Goal: Information Seeking & Learning: Check status

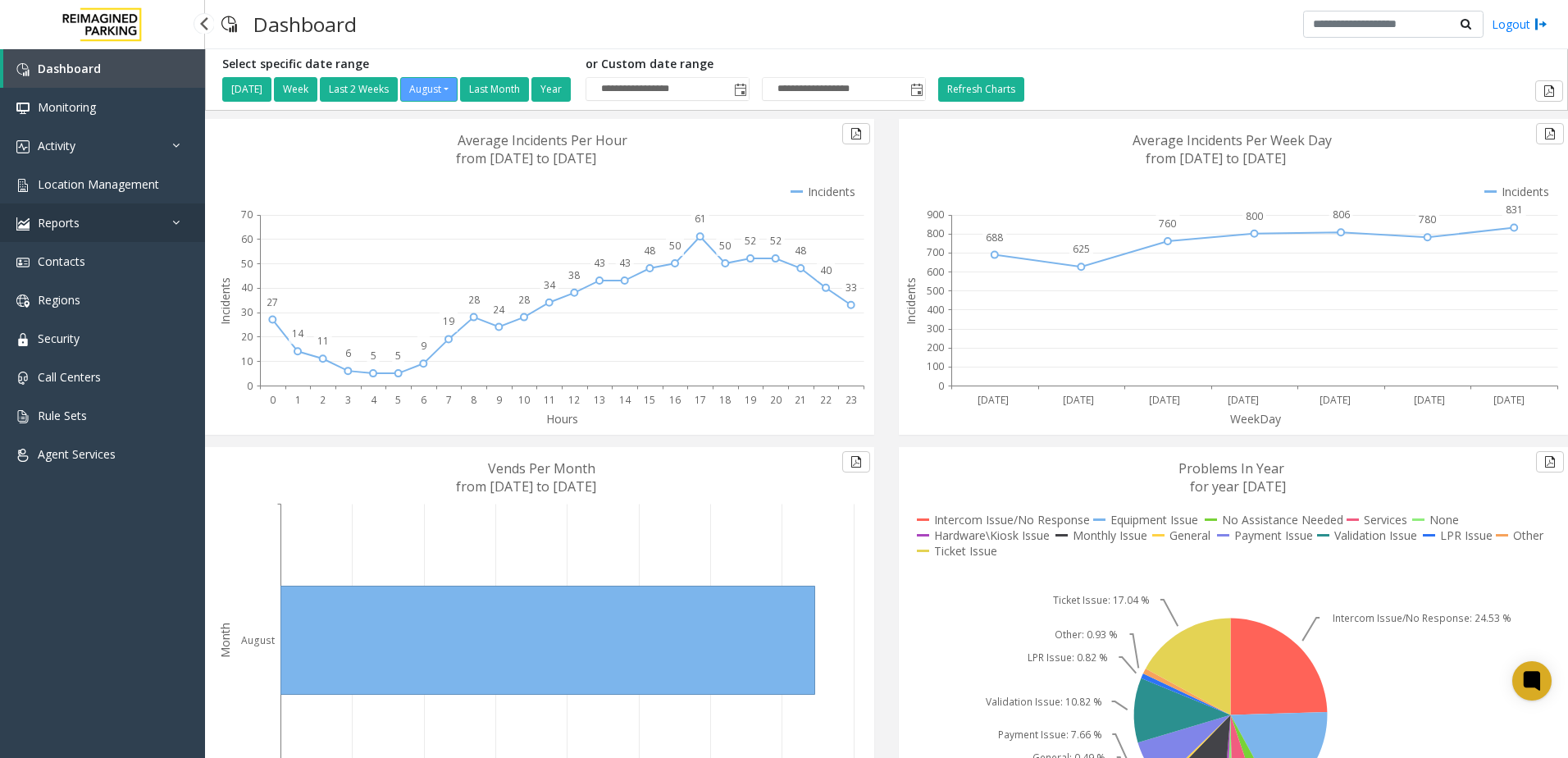
click at [150, 237] on link "Reports" at bounding box center [102, 223] width 205 height 38
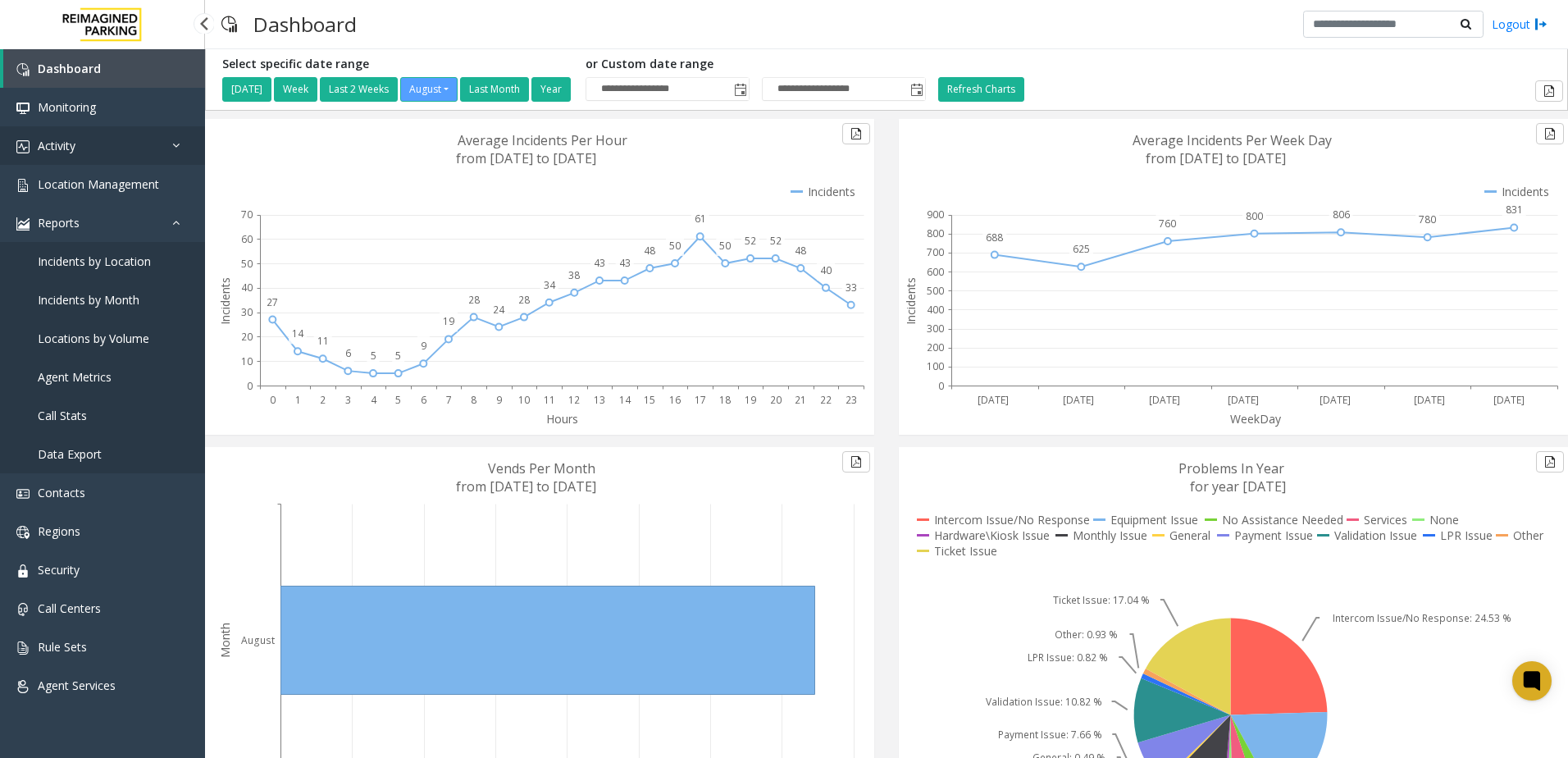
click at [143, 140] on link "Activity" at bounding box center [102, 146] width 205 height 38
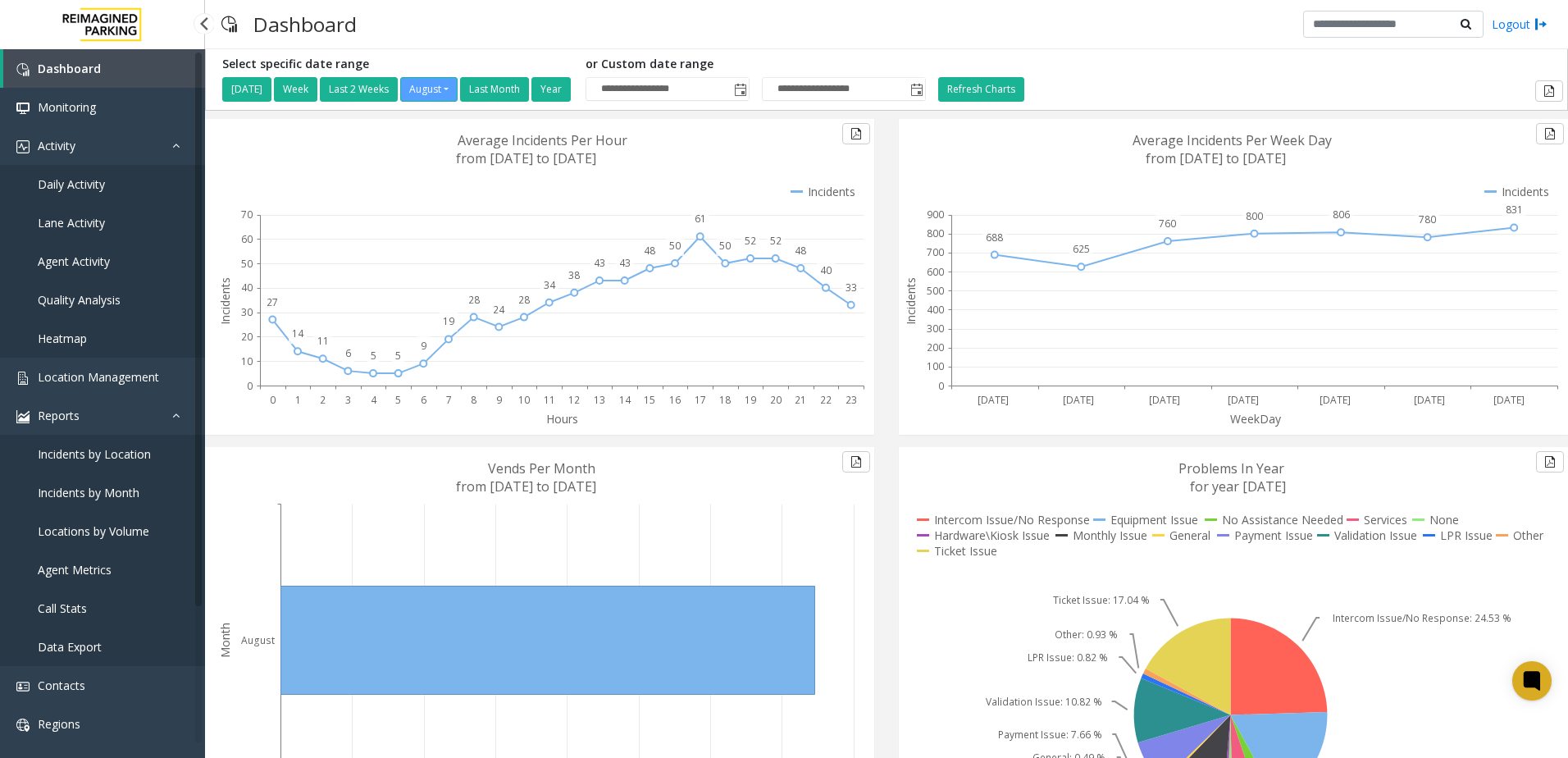
click at [106, 177] on link "Daily Activity" at bounding box center [102, 184] width 205 height 38
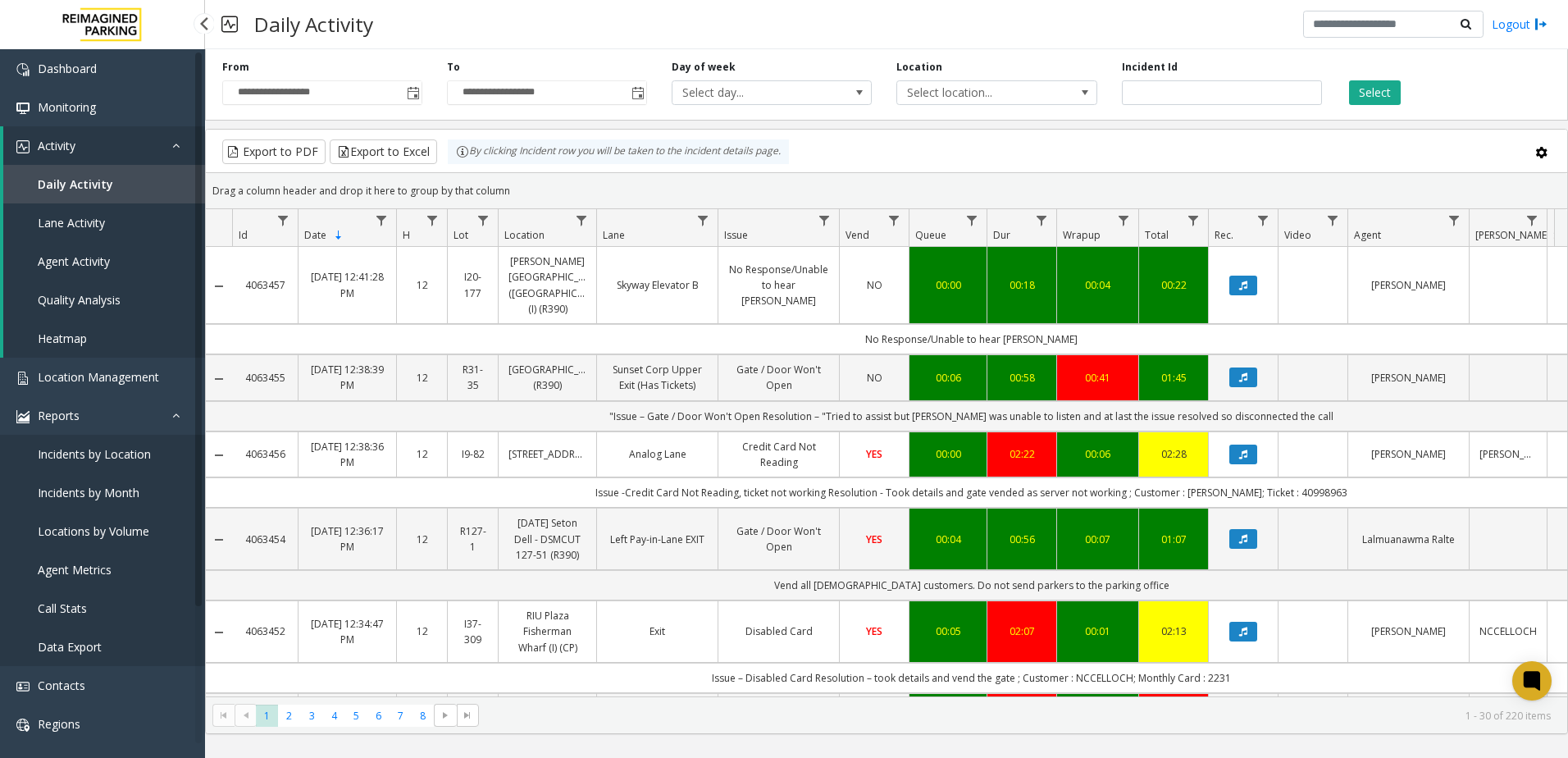
click at [134, 450] on span "Incidents by Location" at bounding box center [94, 454] width 113 height 15
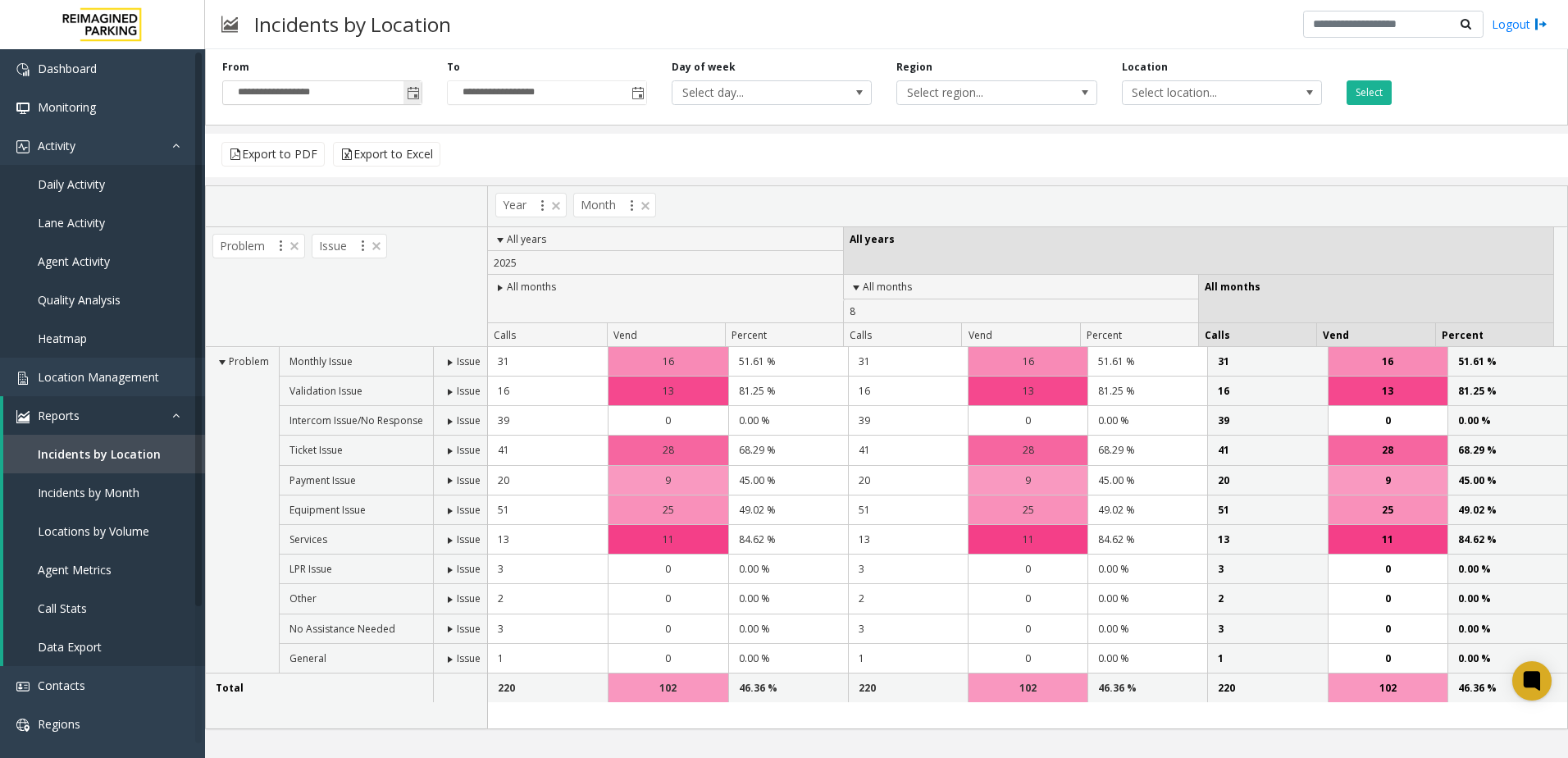
click at [400, 95] on input "**********" at bounding box center [322, 92] width 198 height 23
click at [407, 95] on span "Toggle popup" at bounding box center [413, 94] width 13 height 13
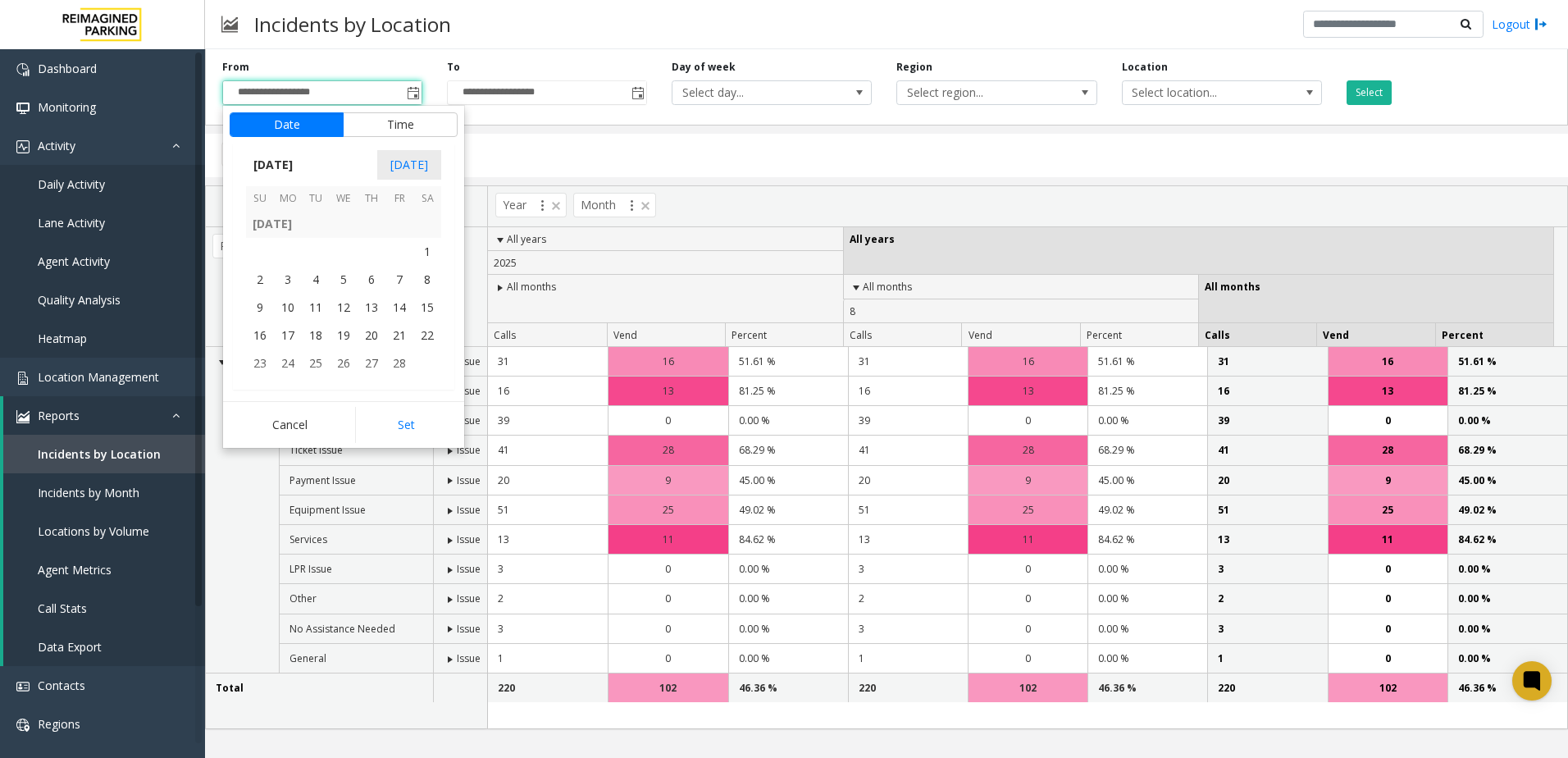
scroll to position [293106, 0]
click at [345, 258] on span "1" at bounding box center [344, 252] width 28 height 28
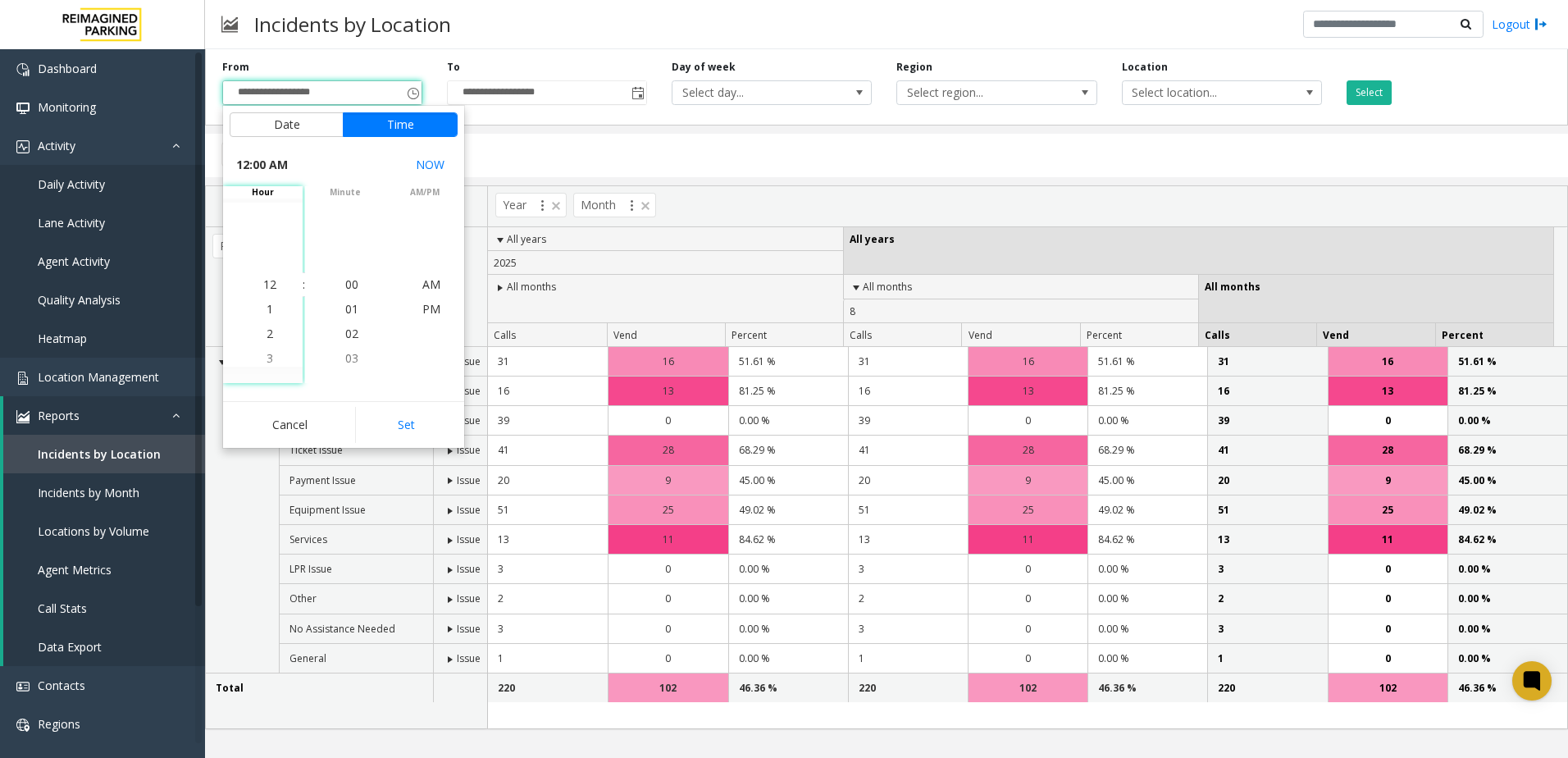
scroll to position [292969, 0]
click at [405, 430] on button "Set" at bounding box center [407, 425] width 104 height 36
type input "**********"
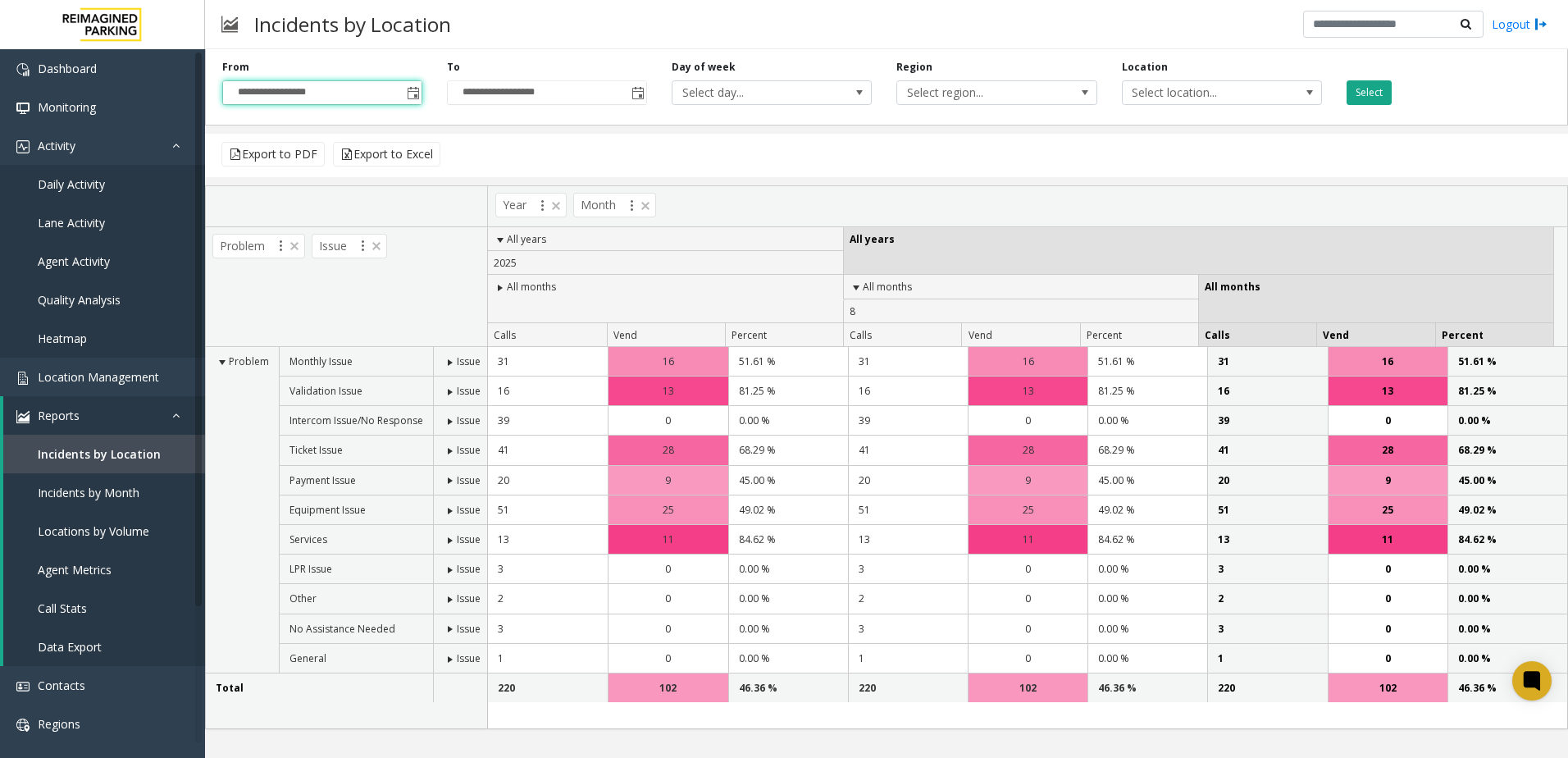
click at [1384, 87] on button "Select" at bounding box center [1370, 92] width 45 height 25
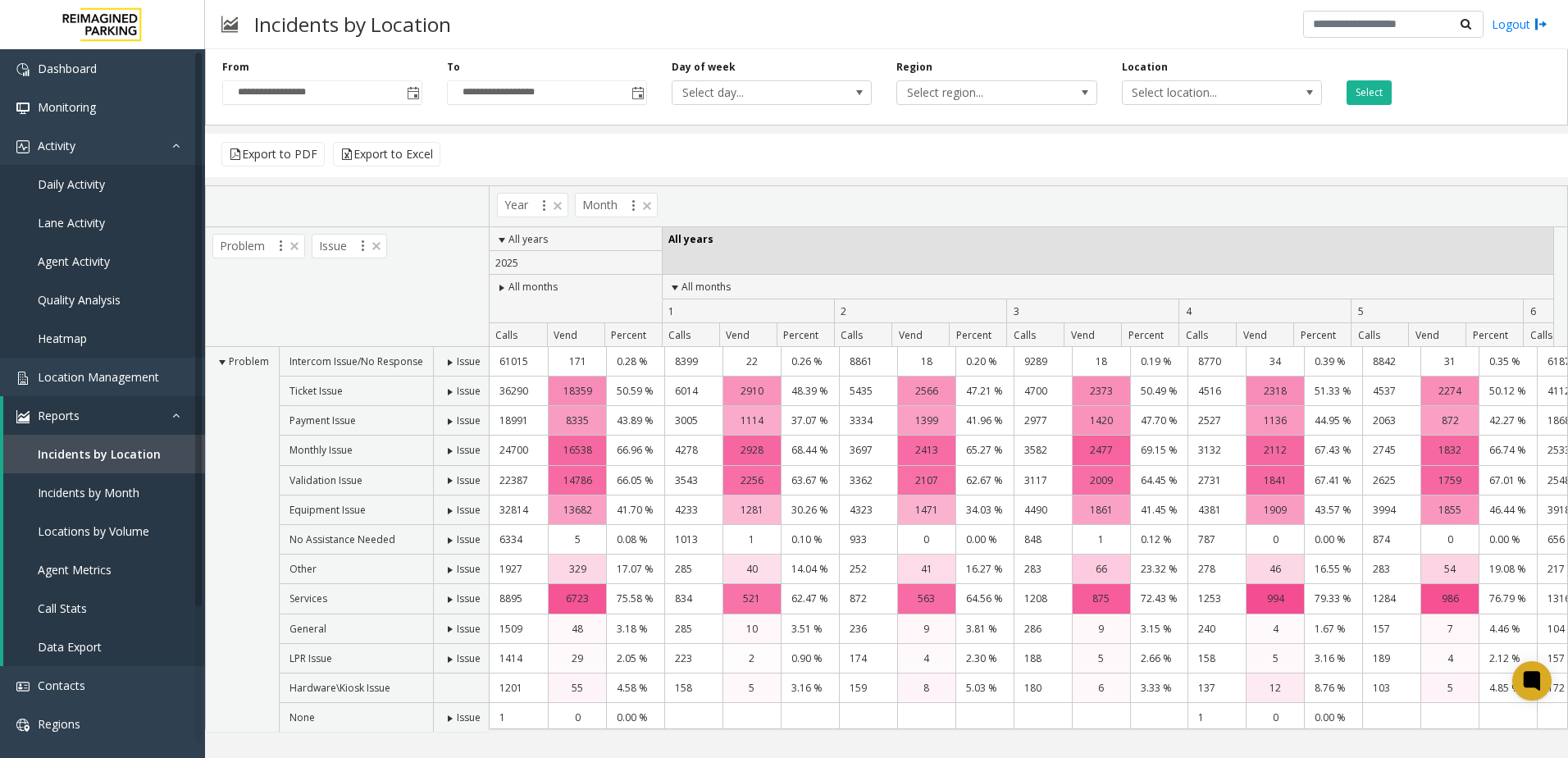
scroll to position [46, 0]
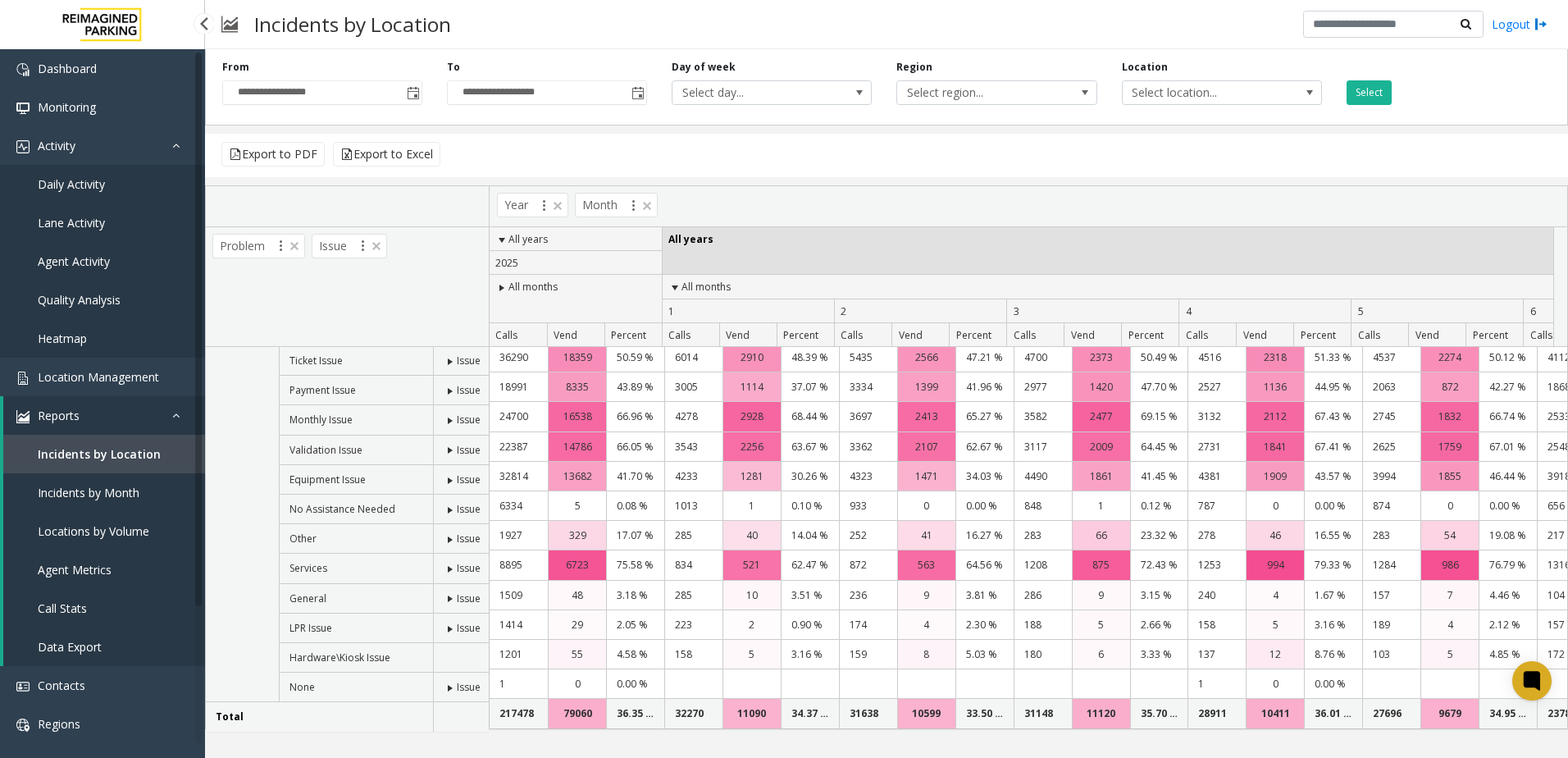
click at [144, 531] on span "Locations by Volume" at bounding box center [93, 531] width 112 height 15
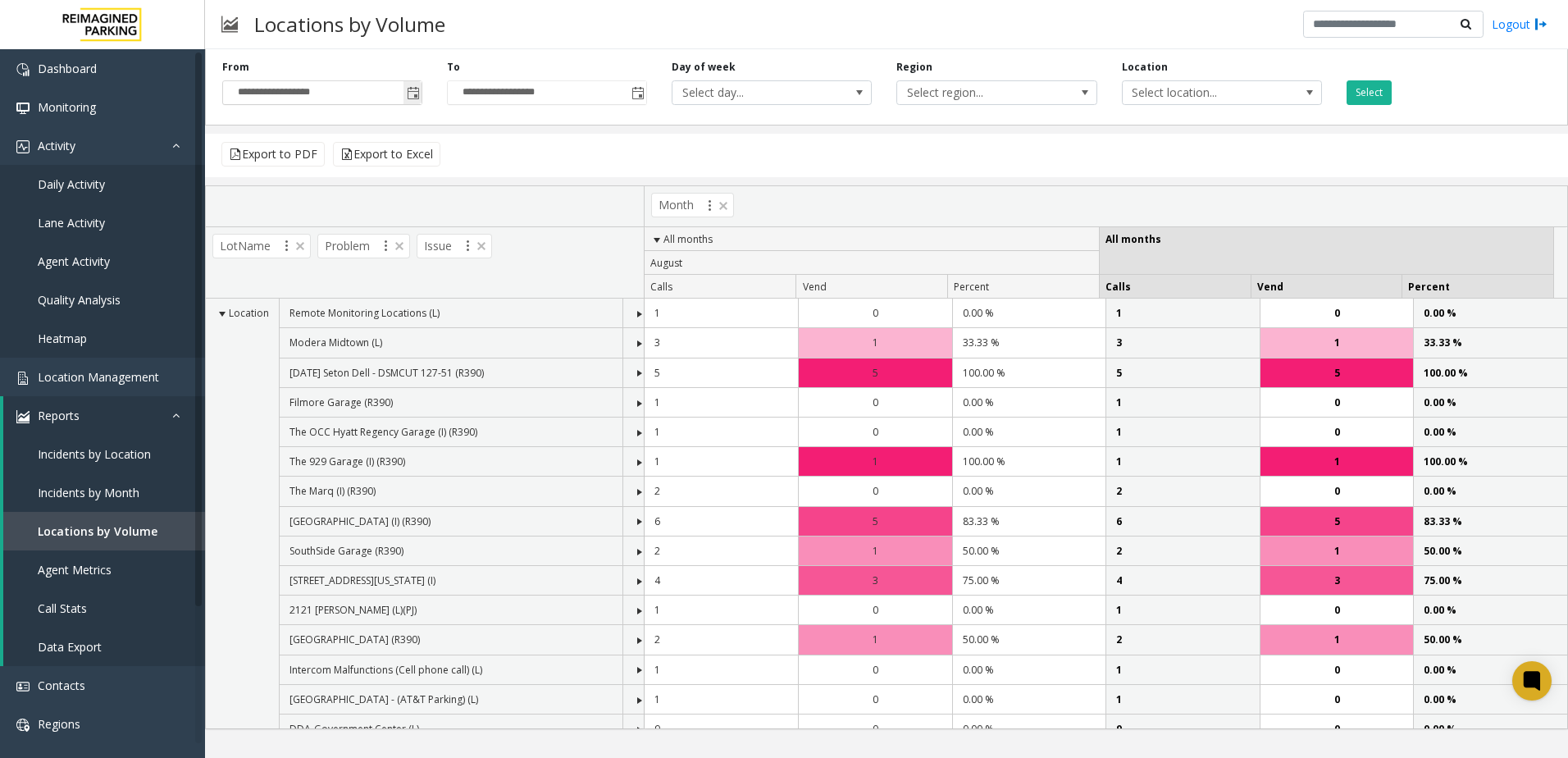
click at [420, 94] on span "Toggle popup" at bounding box center [413, 94] width 13 height 13
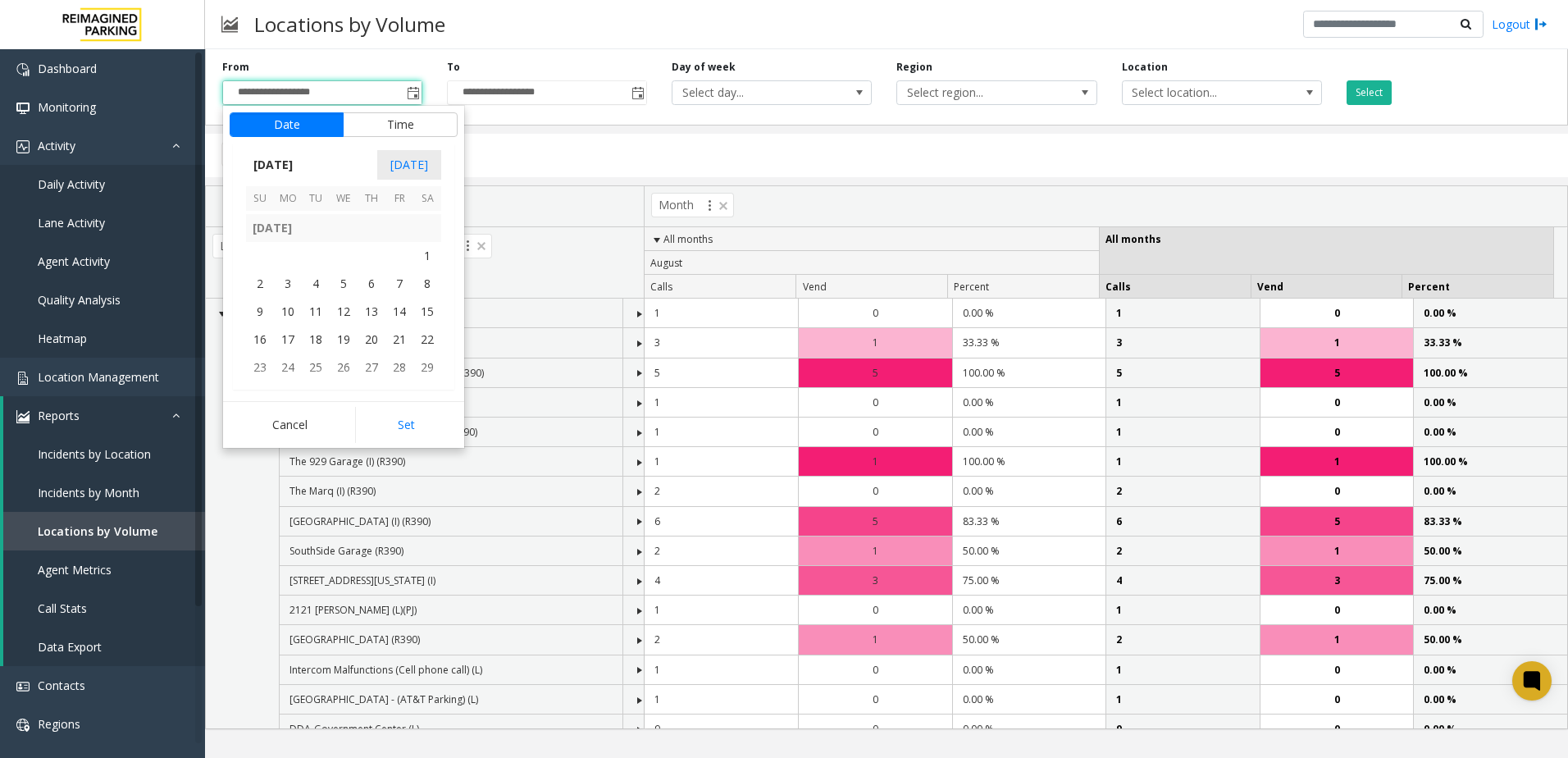
scroll to position [293106, 0]
click at [339, 248] on span "1" at bounding box center [344, 252] width 28 height 28
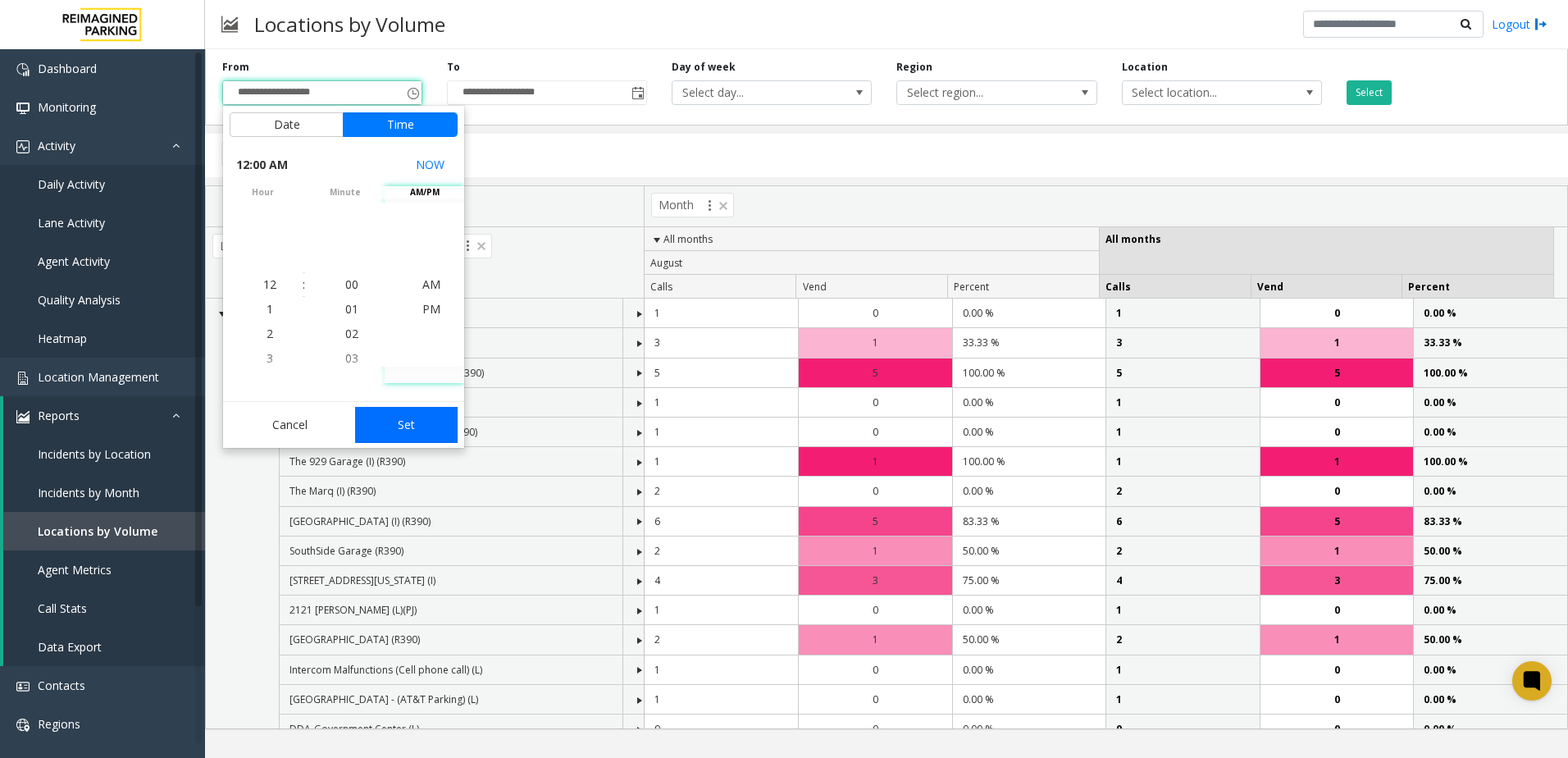
click at [418, 422] on button "Set" at bounding box center [407, 425] width 104 height 36
type input "**********"
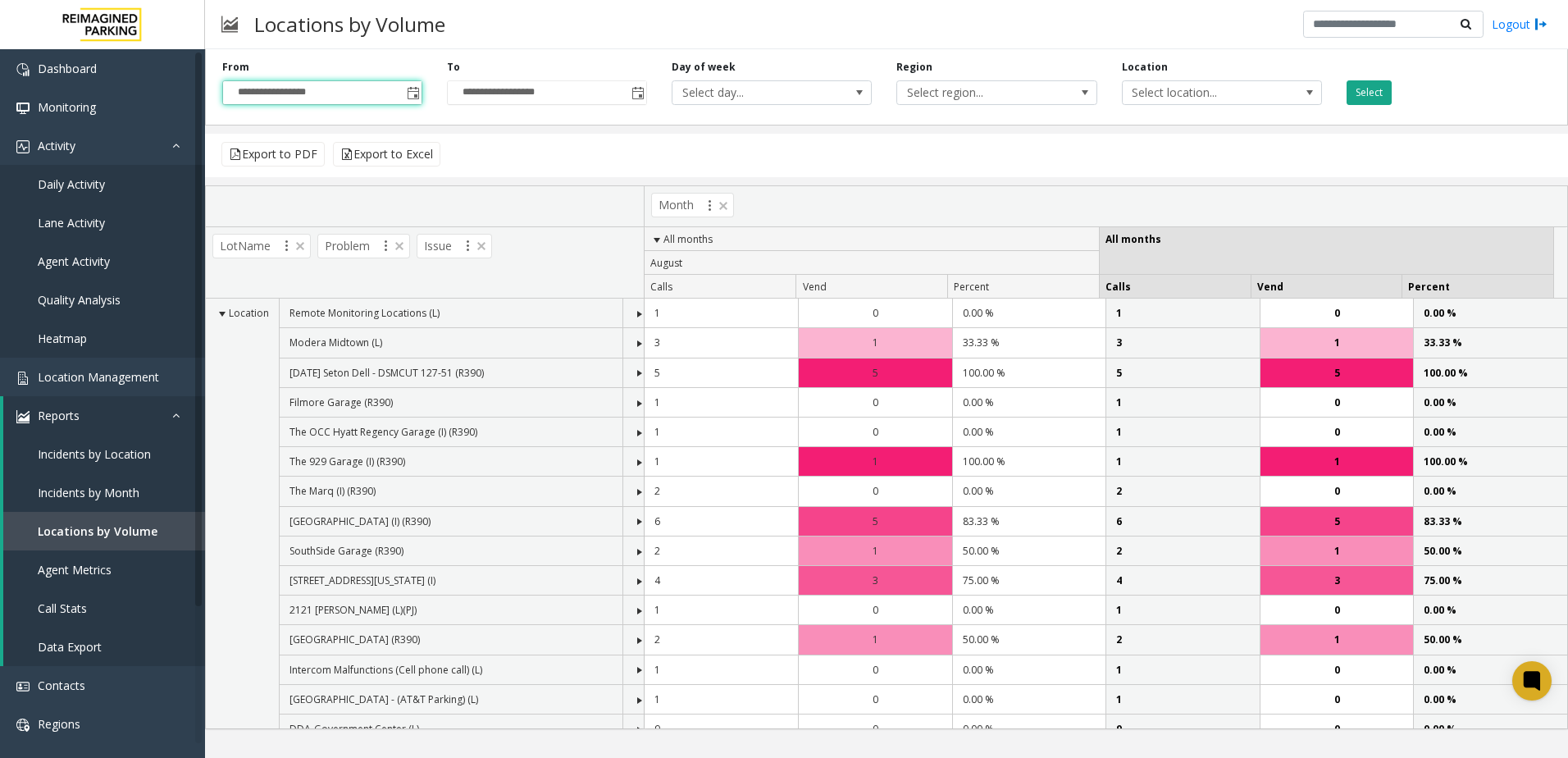
click at [1376, 87] on button "Select" at bounding box center [1370, 92] width 45 height 25
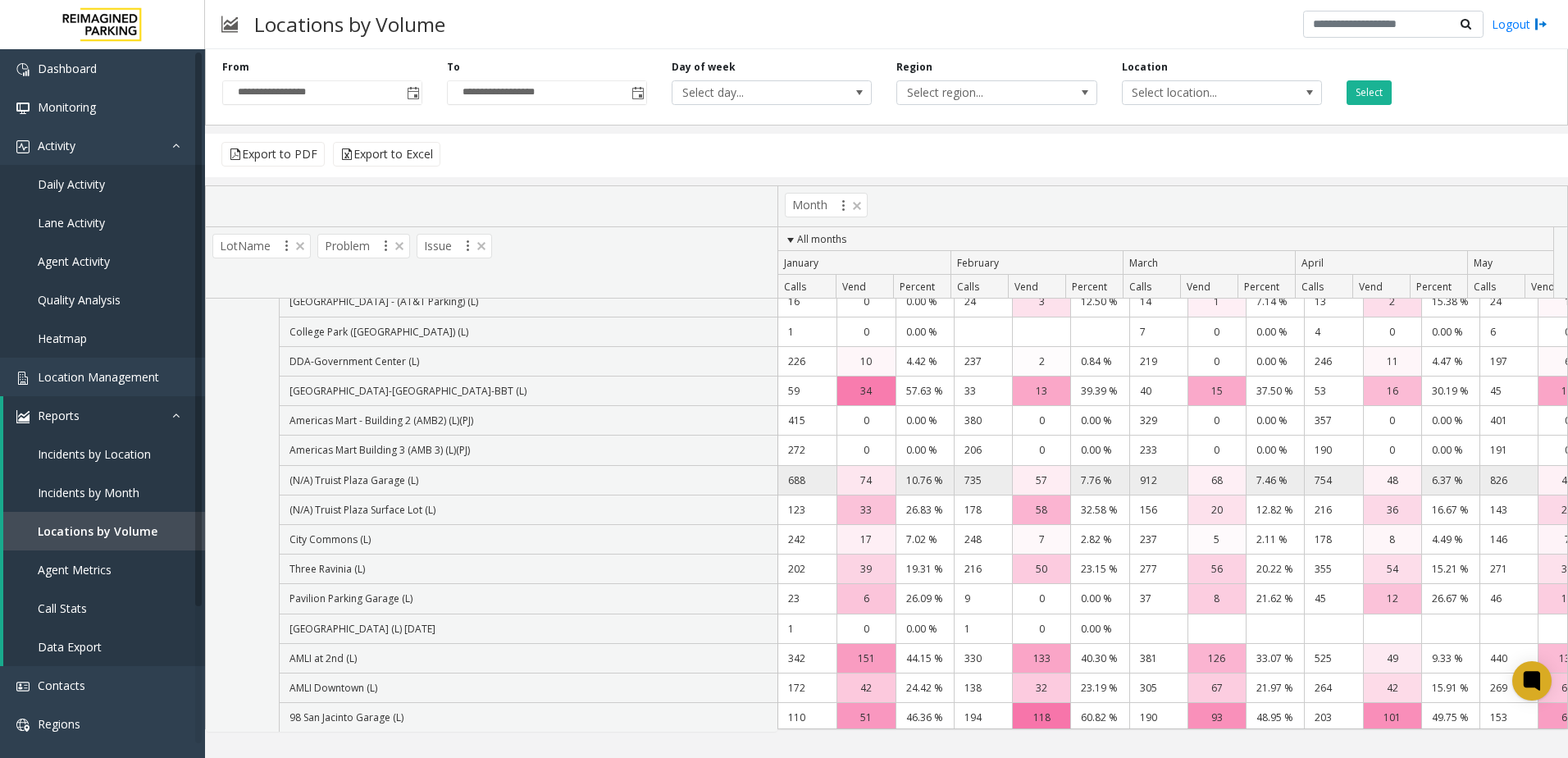
scroll to position [984, 0]
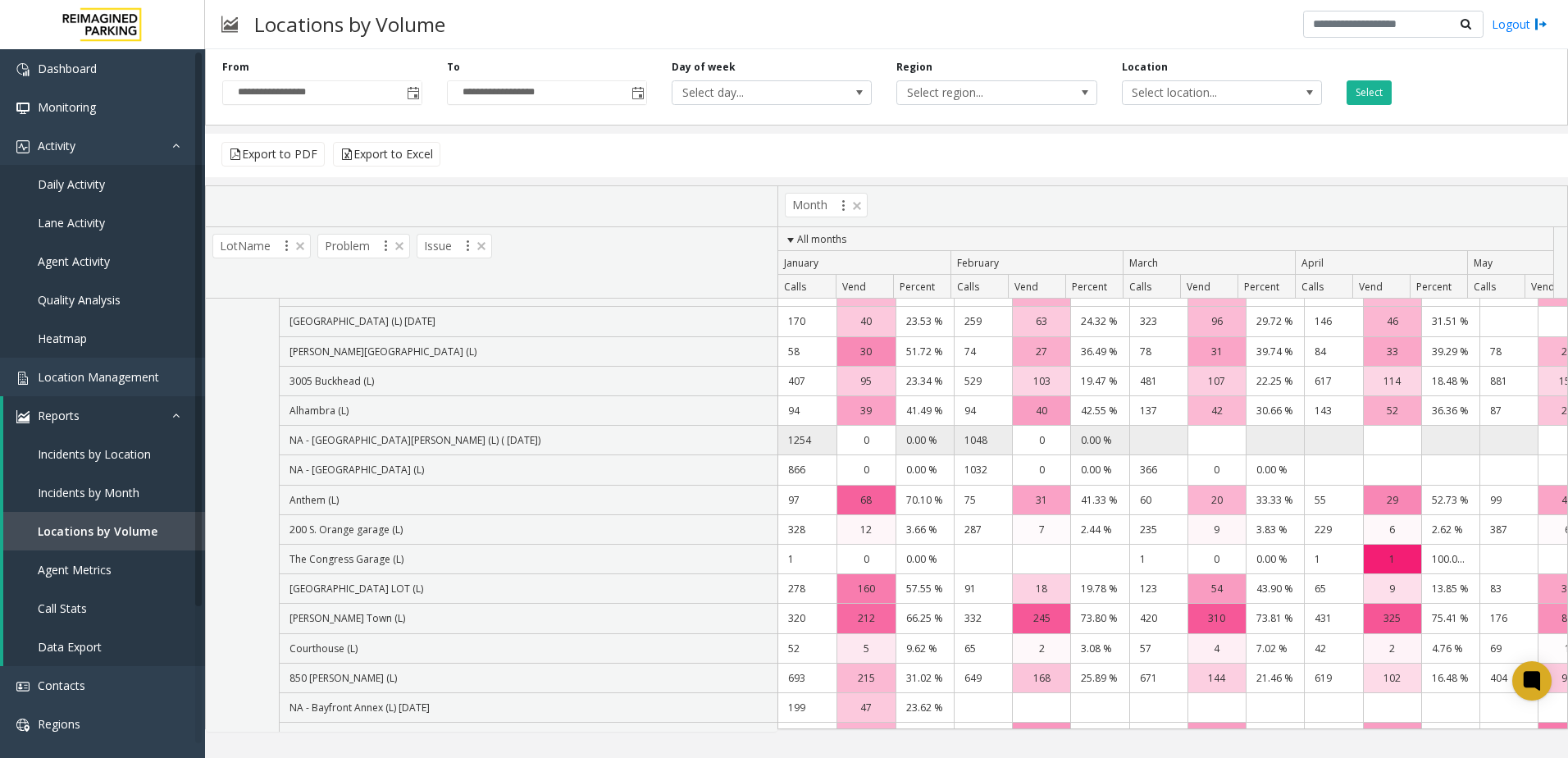
drag, startPoint x: 777, startPoint y: 430, endPoint x: 799, endPoint y: 431, distance: 22.0
click at [799, 431] on tr "Calls Vend Percent LotName Problem Issue Location Command Center Locations (R39…" at bounding box center [886, 460] width 1362 height 546
drag, startPoint x: 799, startPoint y: 431, endPoint x: 805, endPoint y: 439, distance: 10.0
click at [805, 439] on td "1254" at bounding box center [808, 440] width 58 height 29
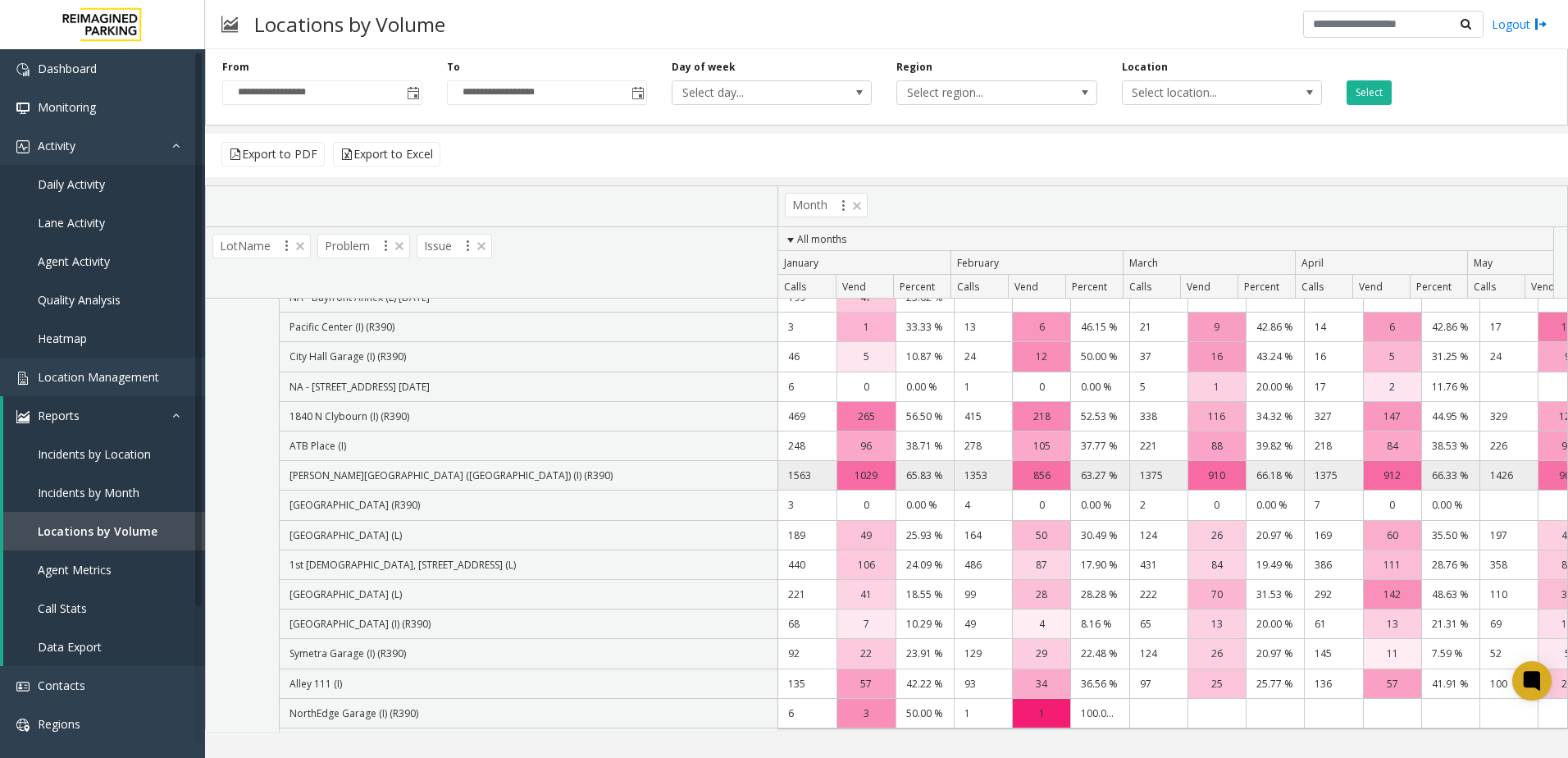
drag, startPoint x: 789, startPoint y: 480, endPoint x: 830, endPoint y: 481, distance: 41.0
click at [830, 481] on td "1563" at bounding box center [808, 476] width 58 height 29
drag, startPoint x: 830, startPoint y: 481, endPoint x: 816, endPoint y: 481, distance: 14.0
click at [816, 481] on td "1563" at bounding box center [808, 476] width 58 height 29
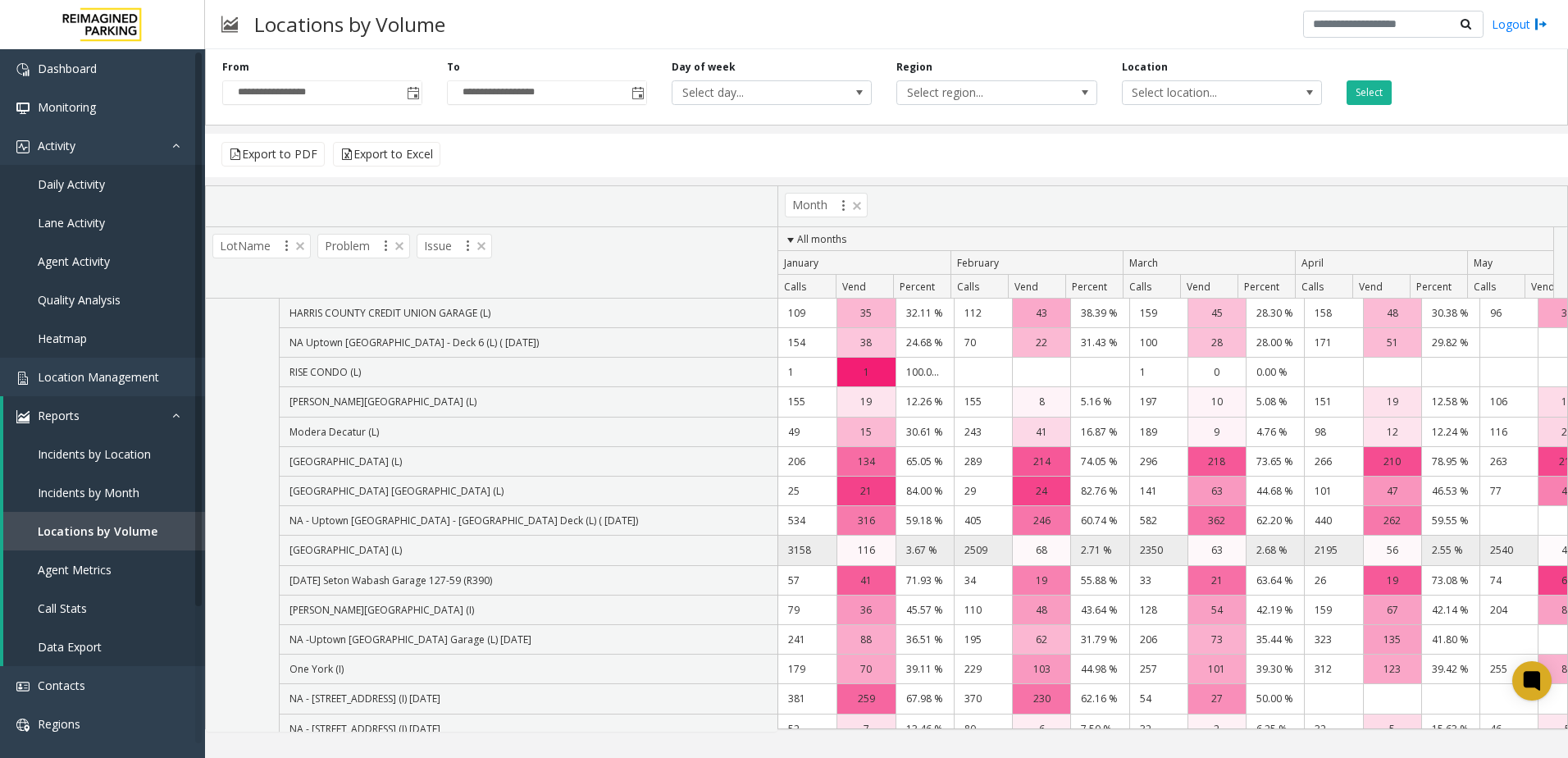
drag, startPoint x: 787, startPoint y: 551, endPoint x: 814, endPoint y: 551, distance: 27.0
click at [814, 551] on td "3158" at bounding box center [808, 551] width 58 height 29
drag, startPoint x: 814, startPoint y: 551, endPoint x: 799, endPoint y: 553, distance: 15.1
click at [799, 553] on td "3158" at bounding box center [808, 551] width 58 height 29
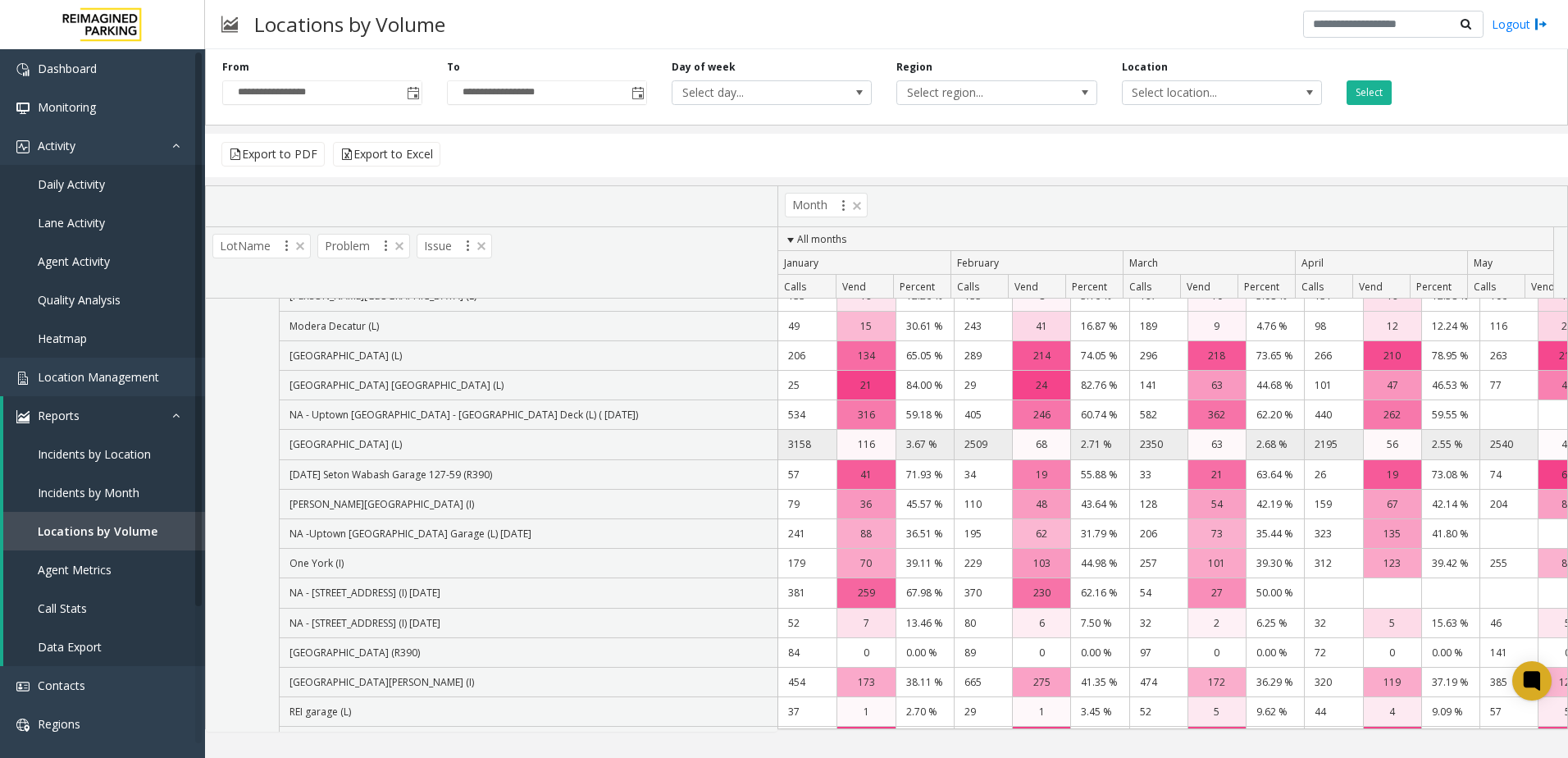
drag, startPoint x: 793, startPoint y: 447, endPoint x: 836, endPoint y: 448, distance: 43.0
click at [836, 448] on tr "3158 116 3.67 % 2509 68 2.71 % 2350 63 2.68 % 2195 56 2.55 % 2540 40 1 0 0 344" at bounding box center [1567, 445] width 1578 height 29
drag, startPoint x: 836, startPoint y: 448, endPoint x: 805, endPoint y: 445, distance: 31.1
click at [805, 445] on td "3158" at bounding box center [808, 445] width 58 height 29
drag, startPoint x: 785, startPoint y: 441, endPoint x: 840, endPoint y: 448, distance: 55.4
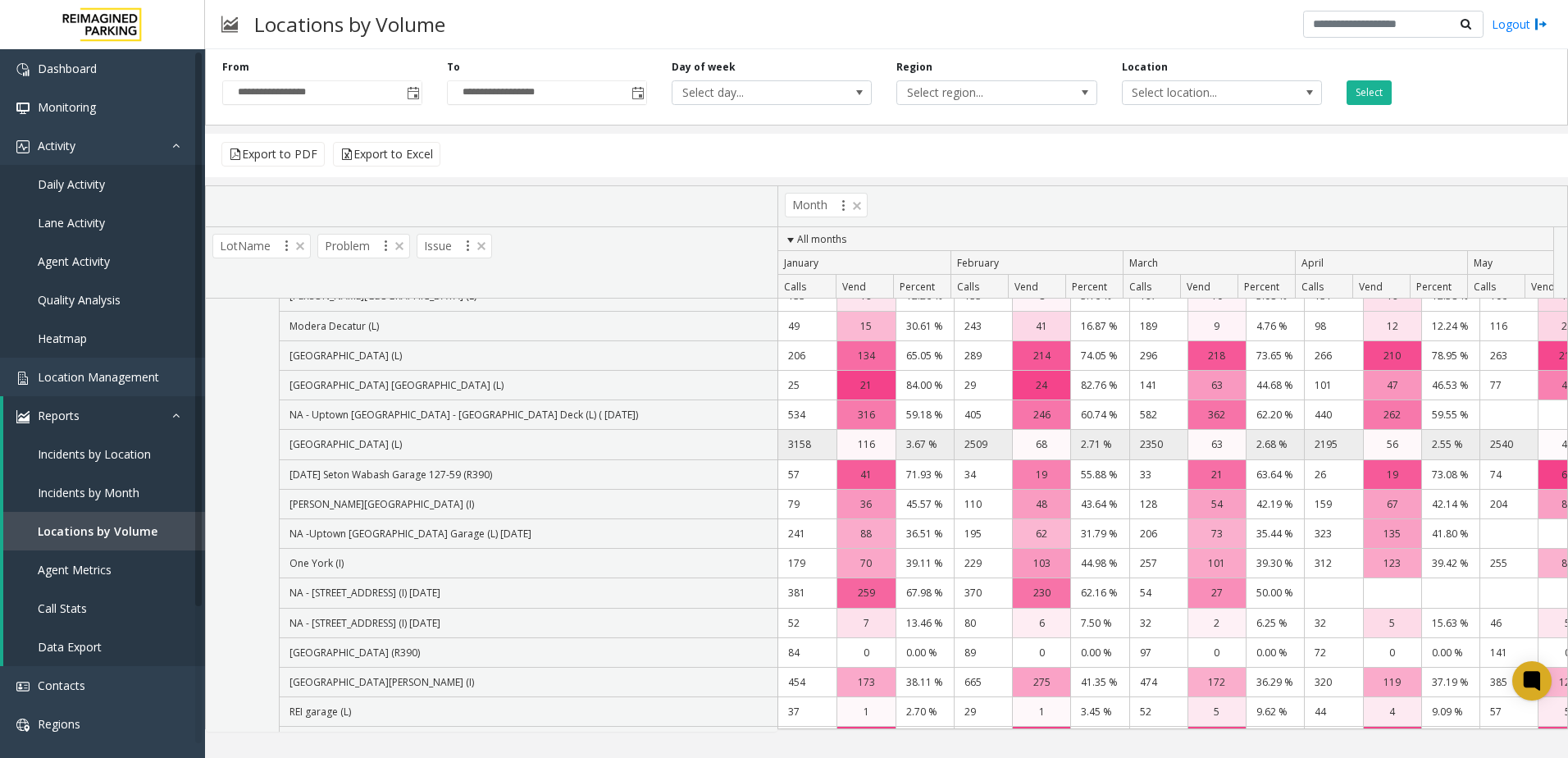
click at [840, 448] on tr "3158 116 3.67 % 2509 68 2.71 % 2350 63 2.68 % 2195 56 2.55 % 2540 40 1 0 0 344" at bounding box center [1567, 445] width 1578 height 29
drag, startPoint x: 840, startPoint y: 448, endPoint x: 802, endPoint y: 448, distance: 38.0
click at [802, 448] on td "3158" at bounding box center [808, 445] width 58 height 29
click at [796, 448] on td "3158" at bounding box center [808, 445] width 58 height 29
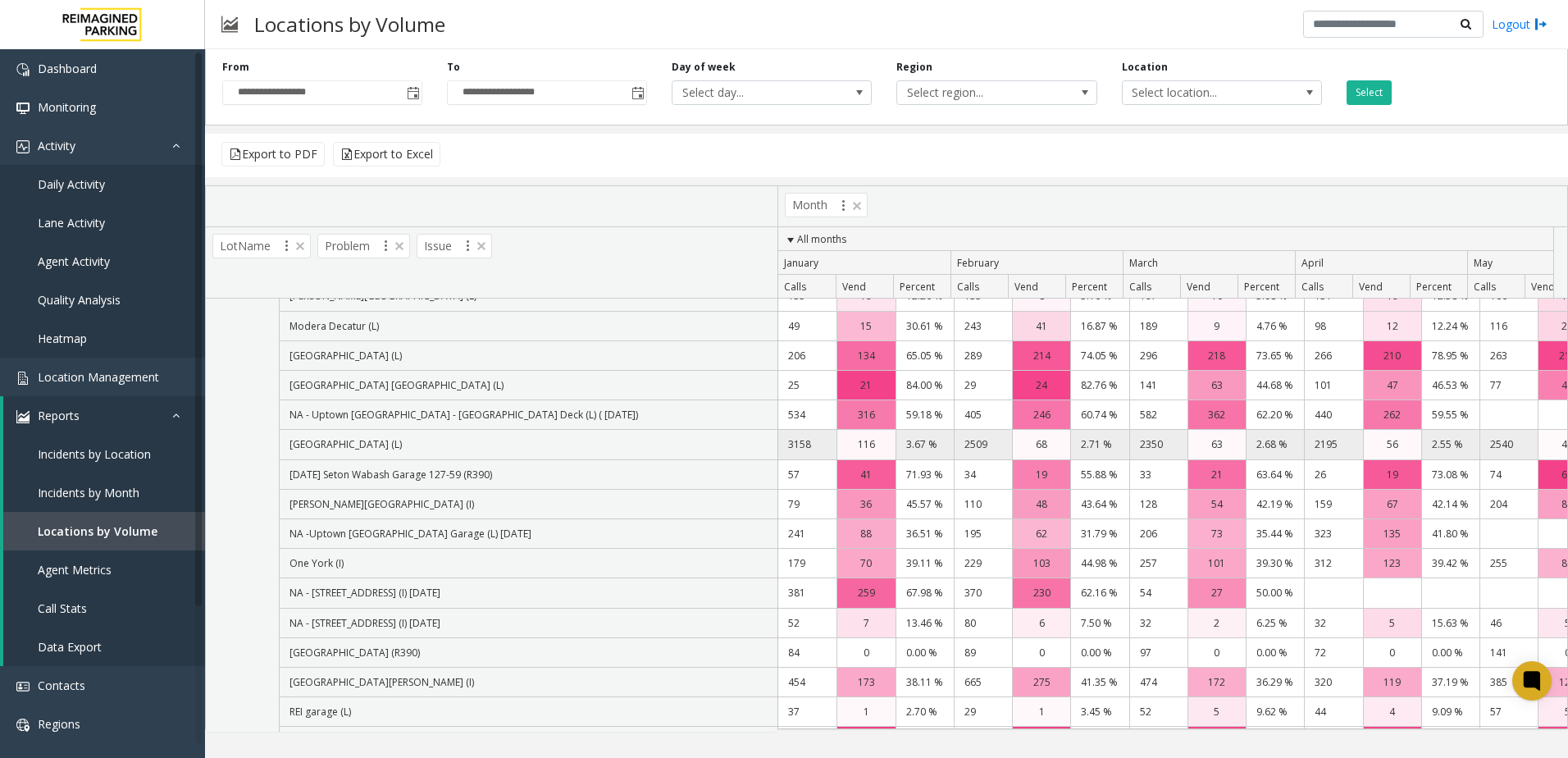
click at [796, 448] on td "3158" at bounding box center [808, 445] width 58 height 29
drag, startPoint x: 796, startPoint y: 448, endPoint x: 802, endPoint y: 288, distance: 160.1
click at [802, 288] on th "Calls" at bounding box center [807, 287] width 57 height 24
click at [815, 288] on th "Calls" at bounding box center [807, 287] width 57 height 24
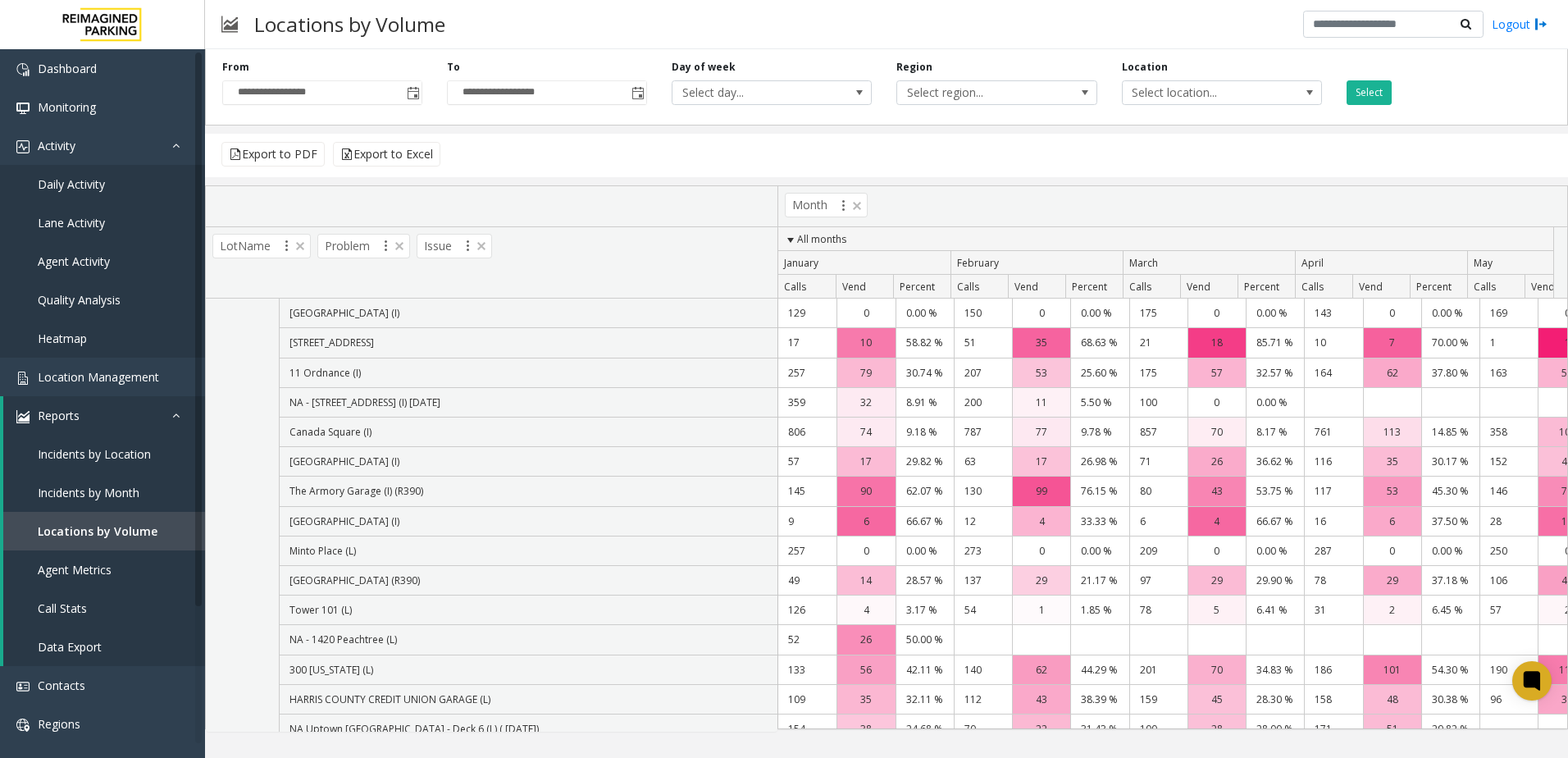
scroll to position [2864, 0]
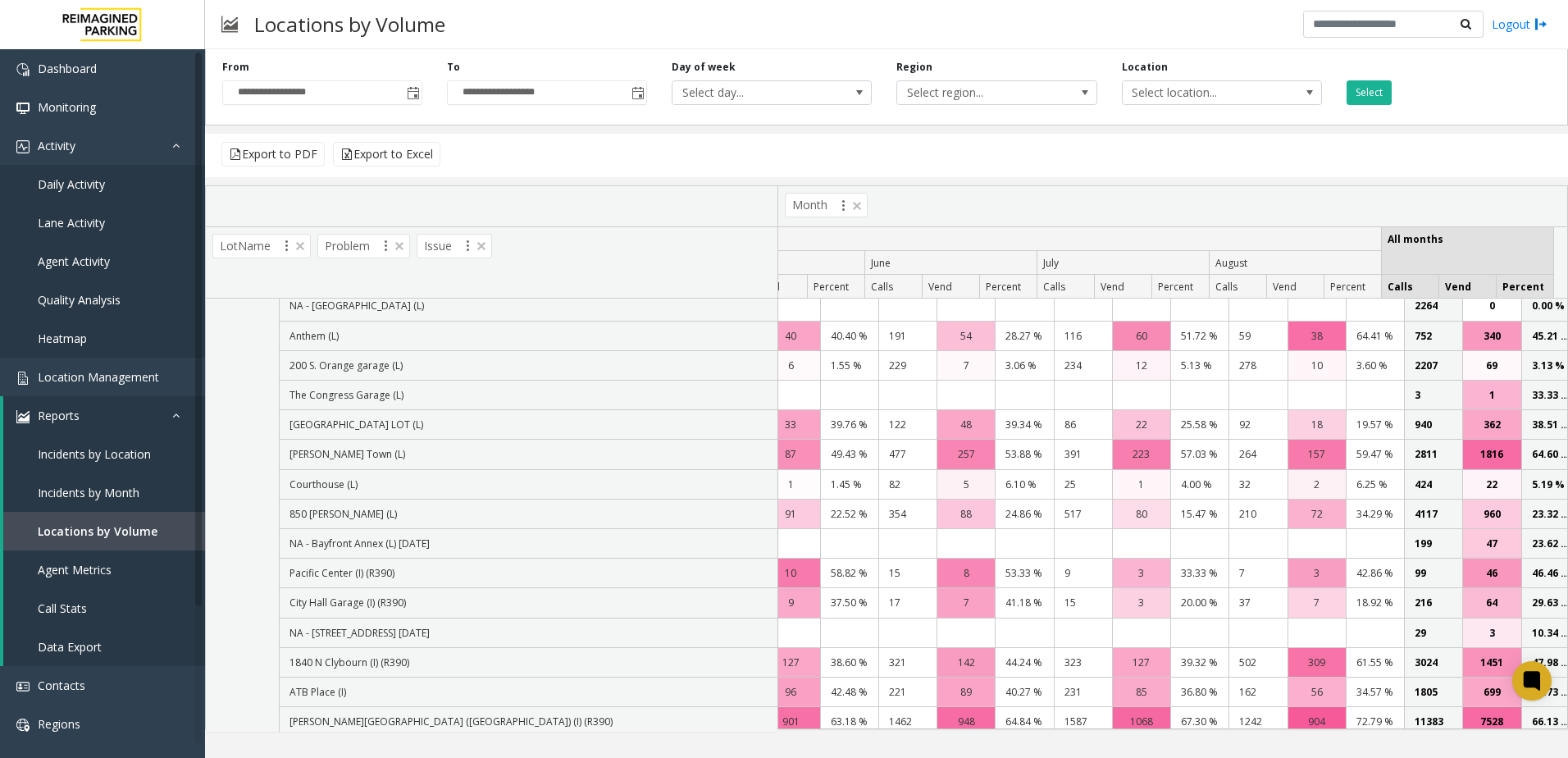
click at [1416, 294] on th "Calls" at bounding box center [1410, 287] width 57 height 24
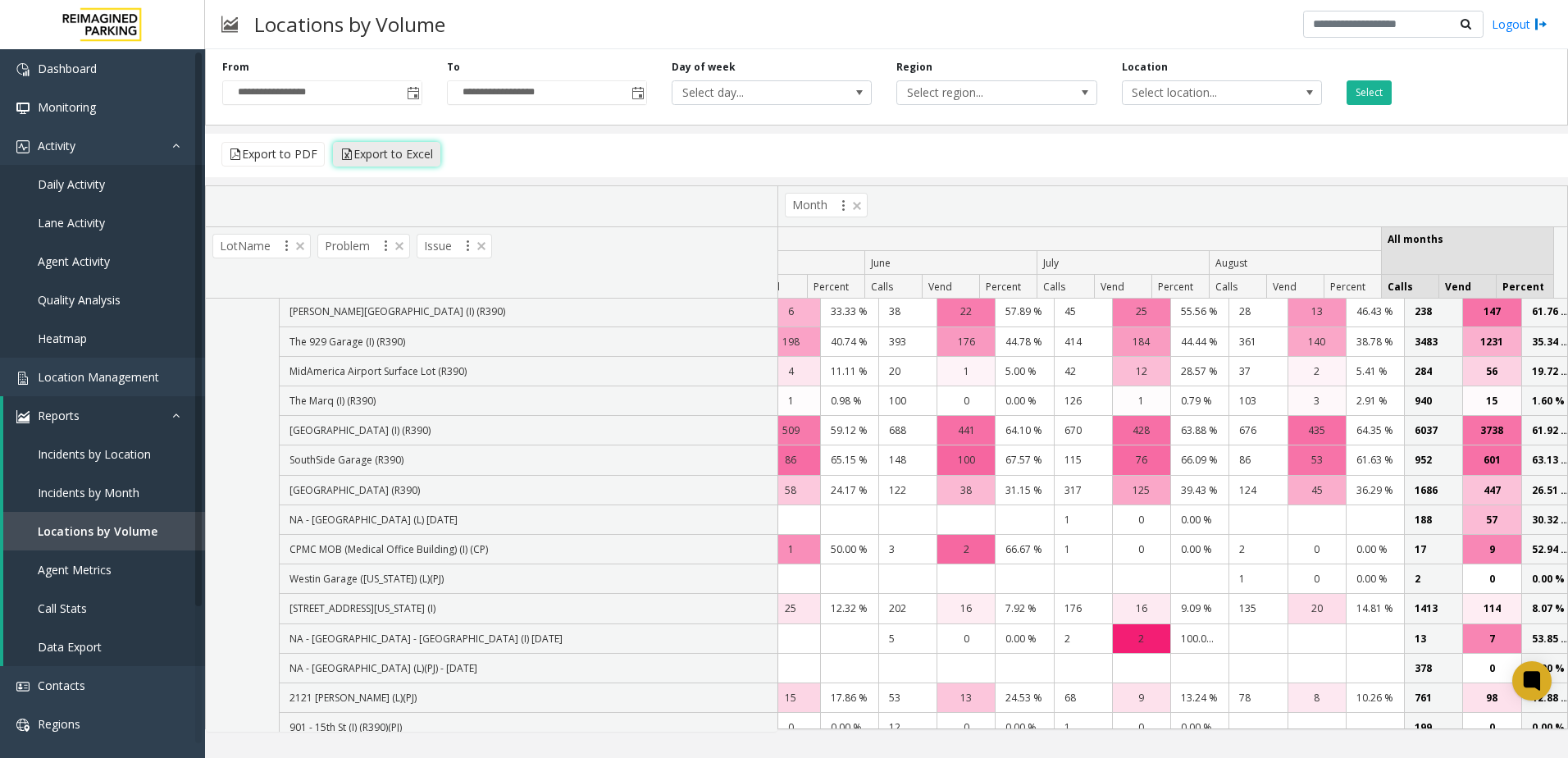
click at [357, 155] on button "Export to Excel" at bounding box center [387, 154] width 107 height 25
click at [123, 448] on span "Incidents by Location" at bounding box center [94, 454] width 113 height 15
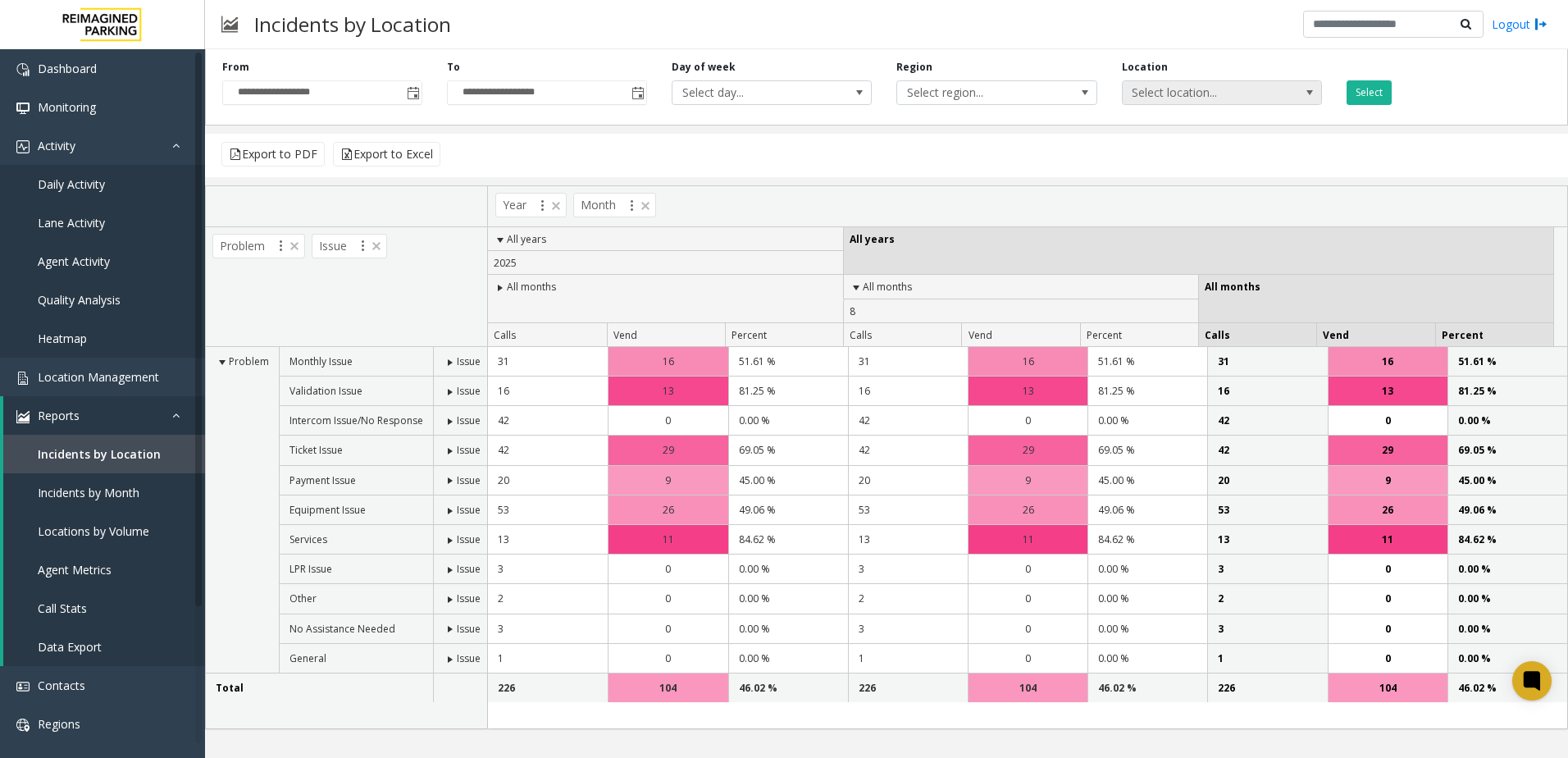
click at [1131, 91] on span "Select location..." at bounding box center [1202, 92] width 159 height 23
click at [1212, 87] on span "Select location..." at bounding box center [1202, 92] width 159 height 23
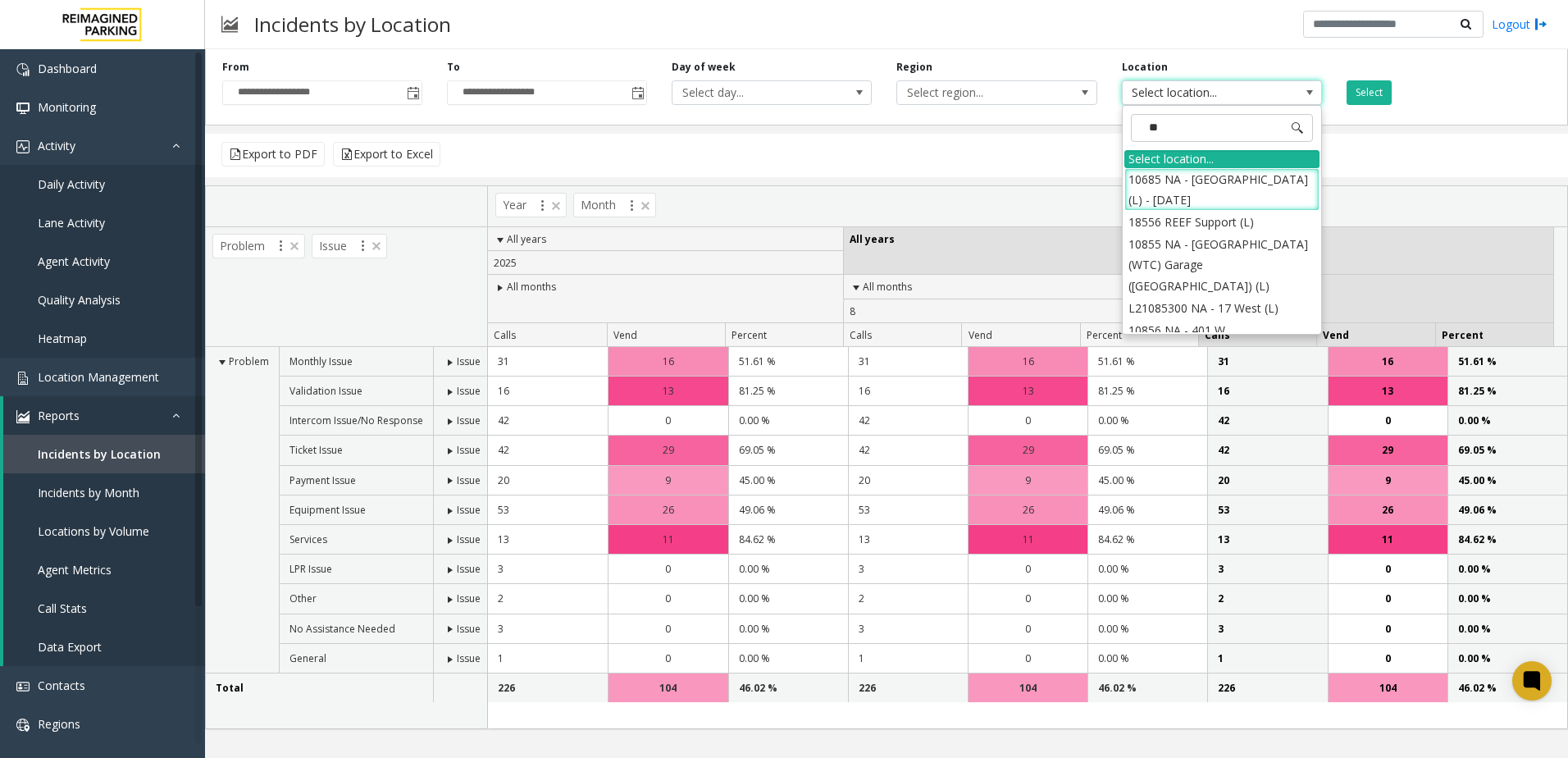
type input "***"
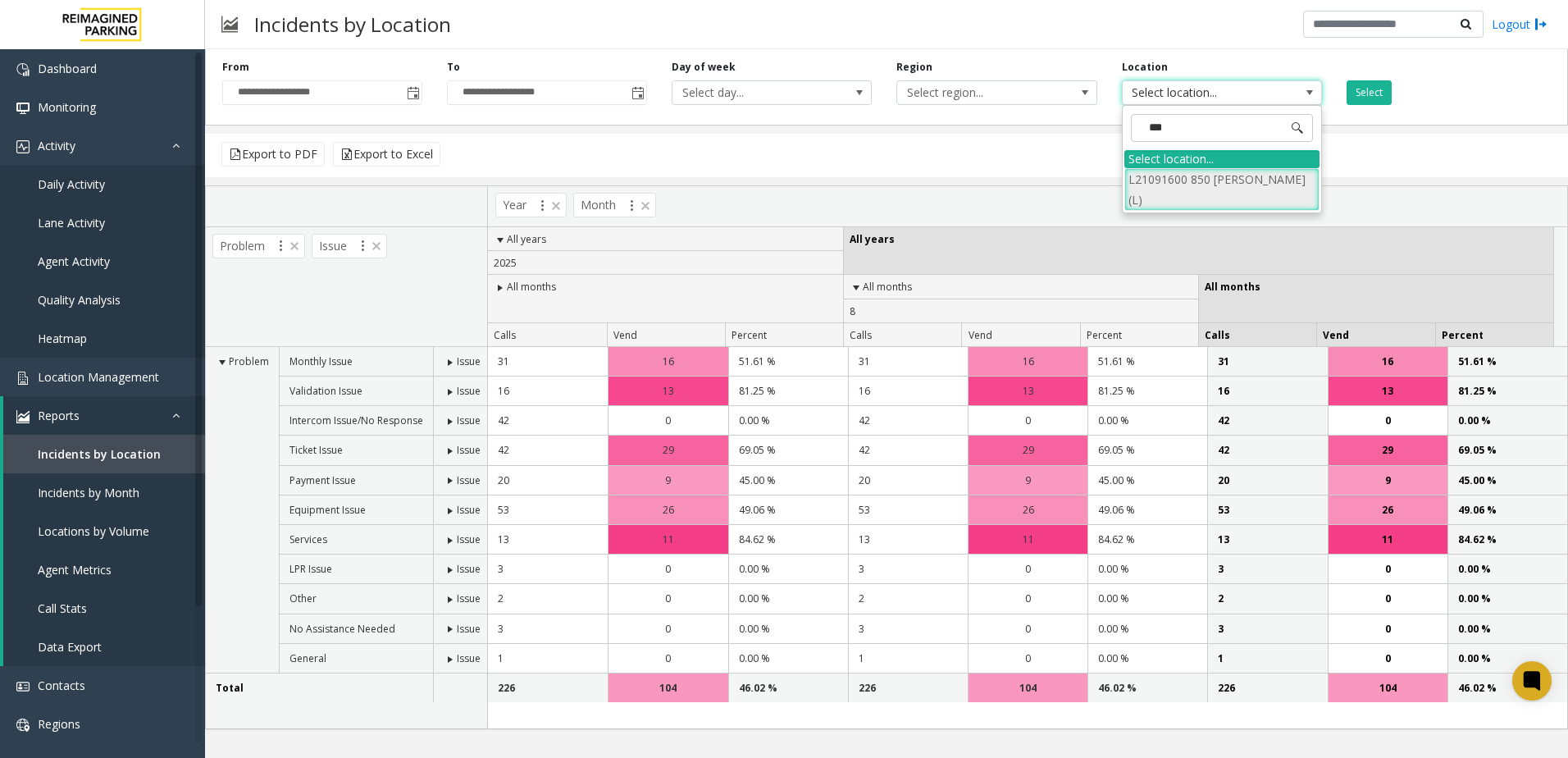
click at [1199, 184] on li "L21091600 850 [PERSON_NAME] (L)" at bounding box center [1221, 189] width 196 height 43
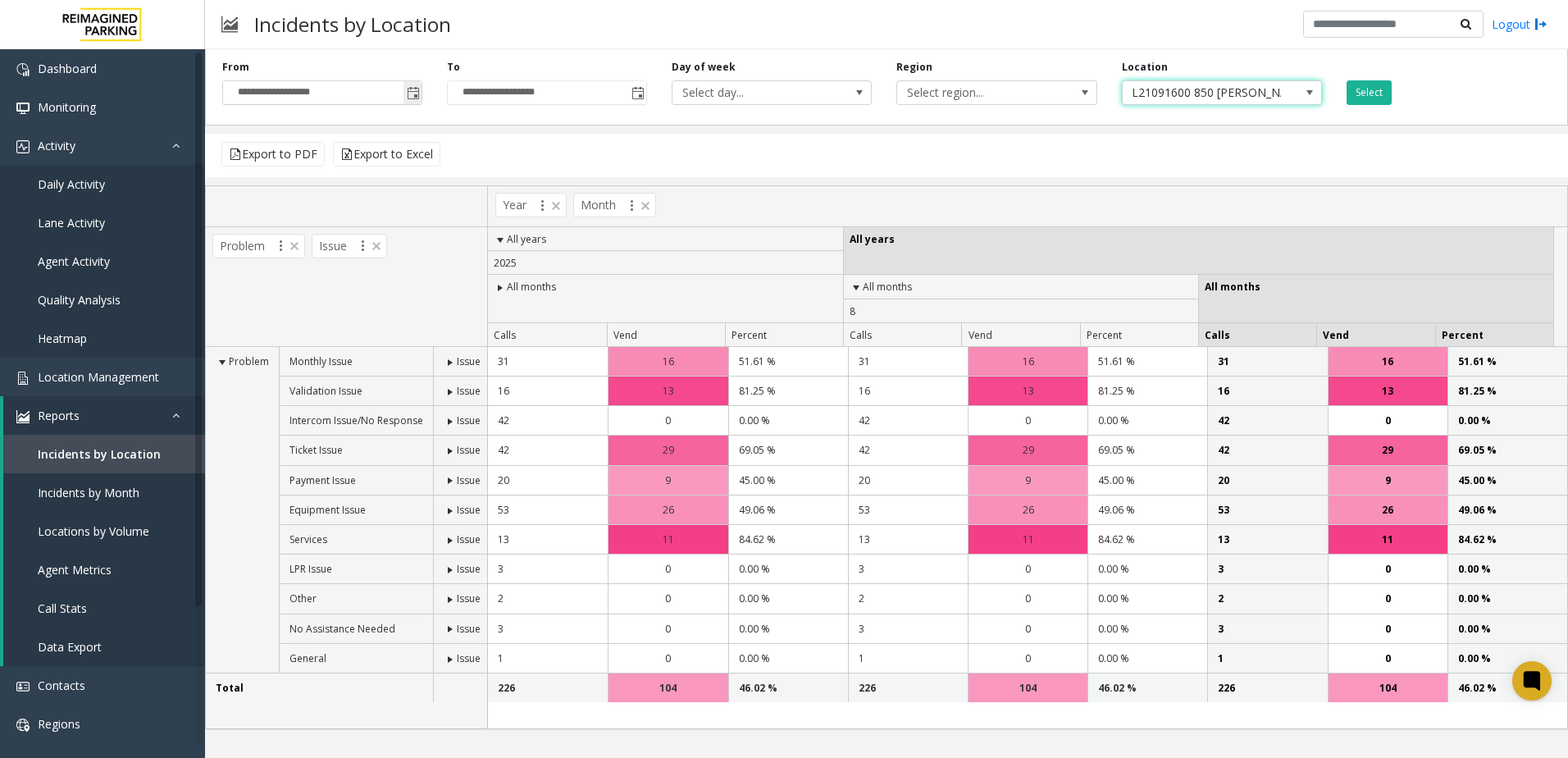
click at [408, 89] on span "Toggle popup" at bounding box center [413, 94] width 13 height 13
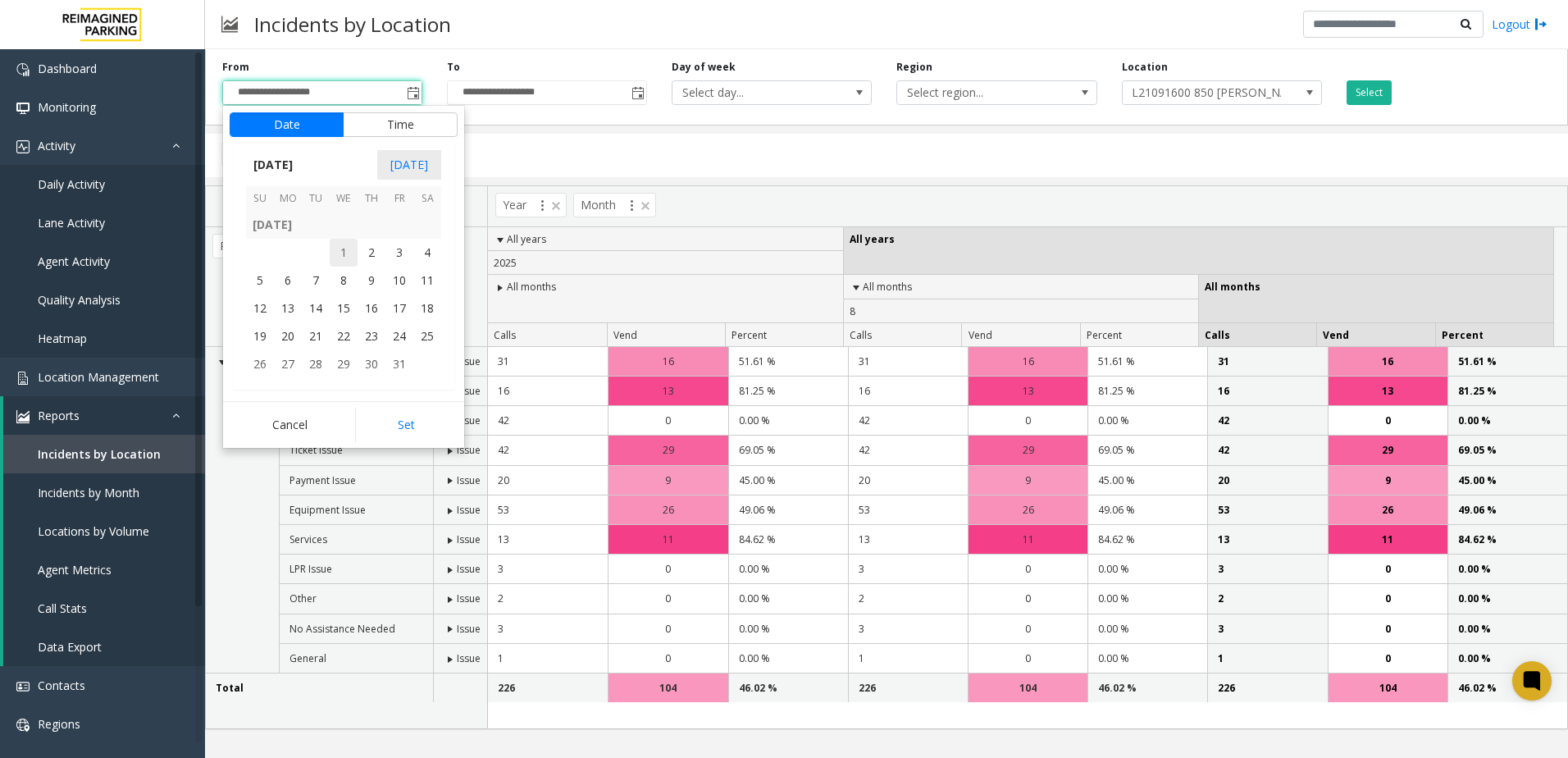
click at [351, 255] on span "1" at bounding box center [344, 252] width 28 height 28
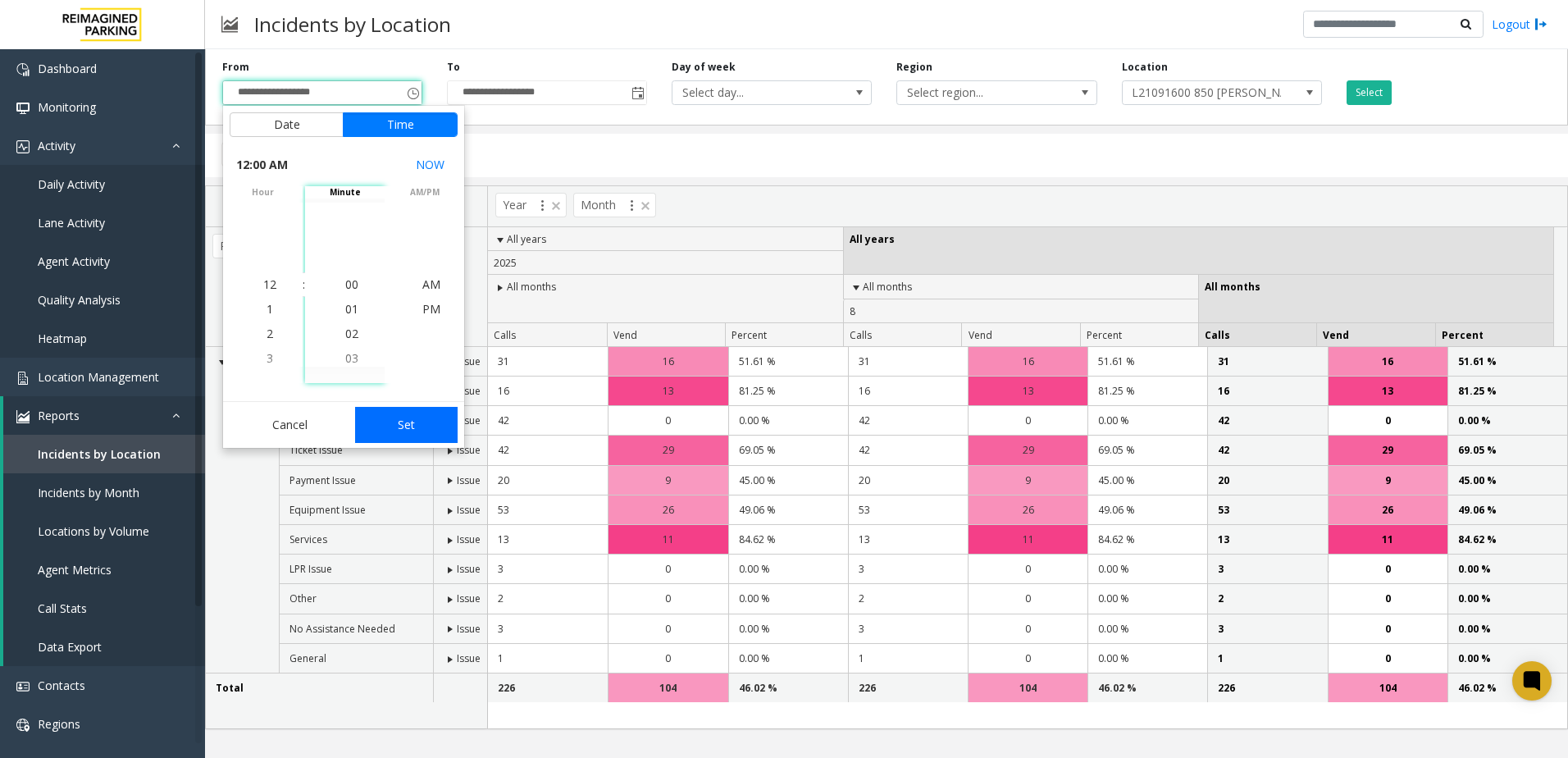
scroll to position [292969, 0]
click at [411, 422] on button "Set" at bounding box center [407, 425] width 104 height 36
type input "**********"
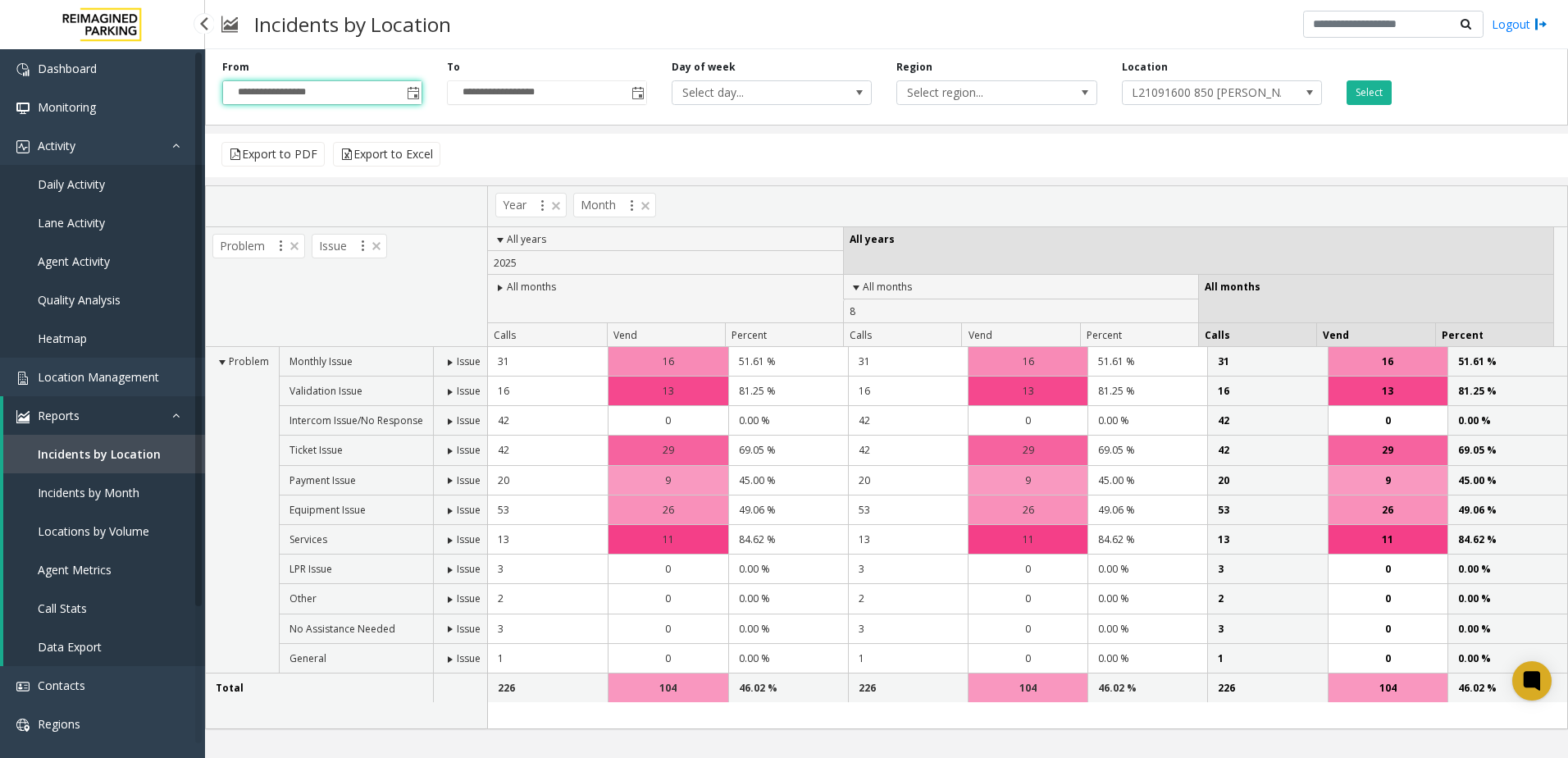
click at [84, 498] on span "Incidents by Month" at bounding box center [88, 492] width 102 height 15
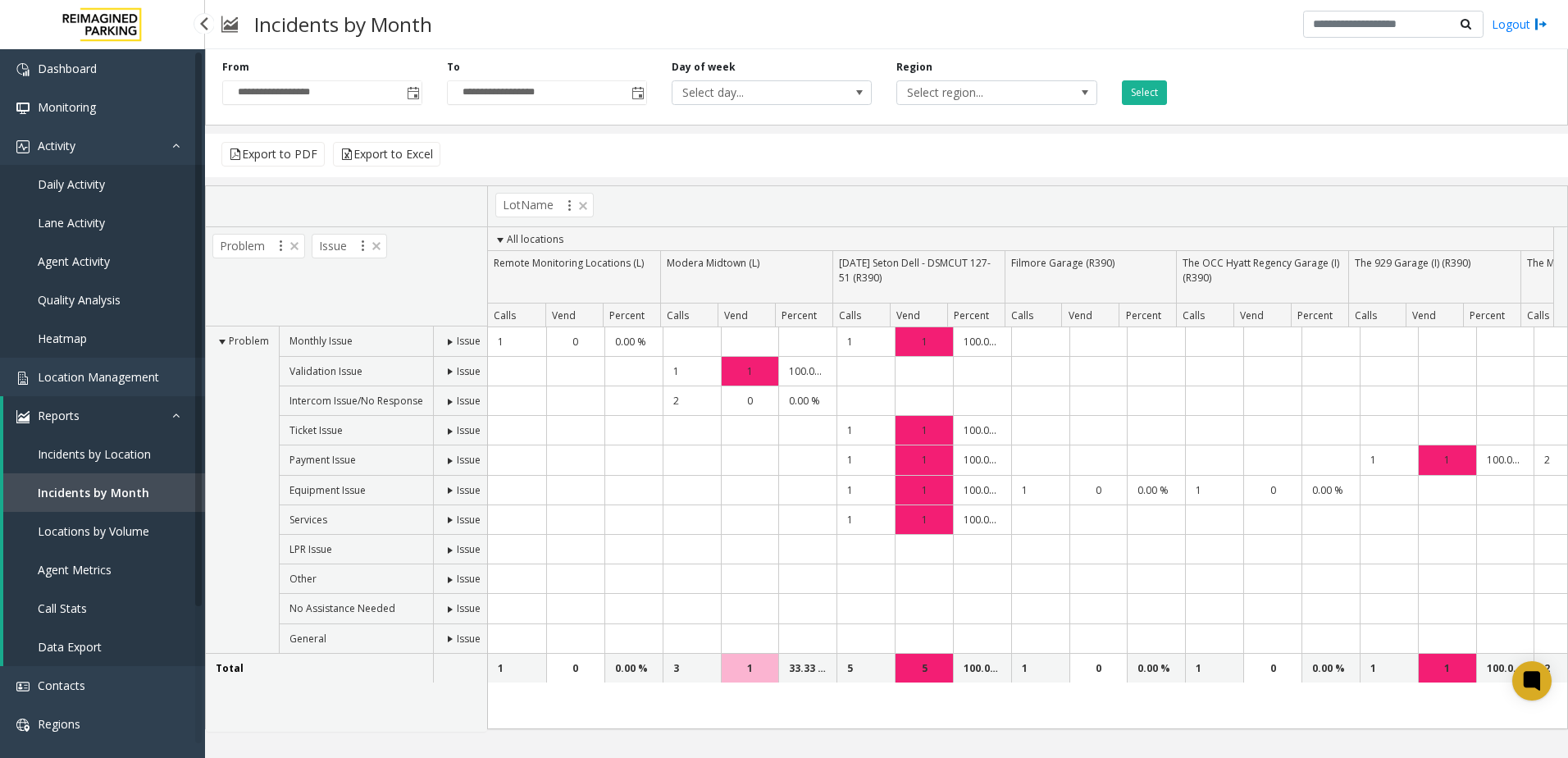
click at [108, 529] on span "Locations by Volume" at bounding box center [93, 531] width 112 height 15
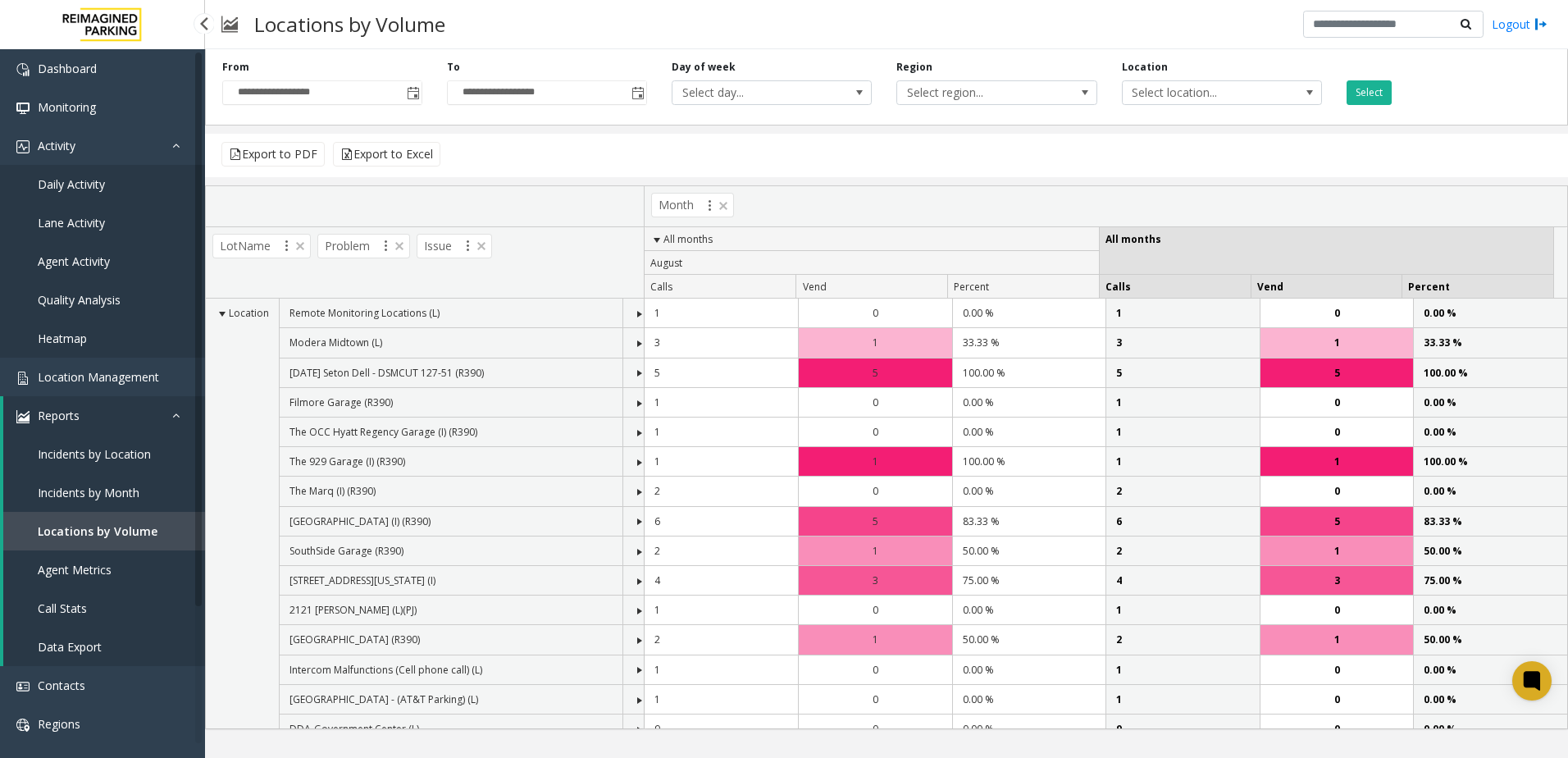
click at [82, 606] on span "Call Stats" at bounding box center [62, 608] width 49 height 15
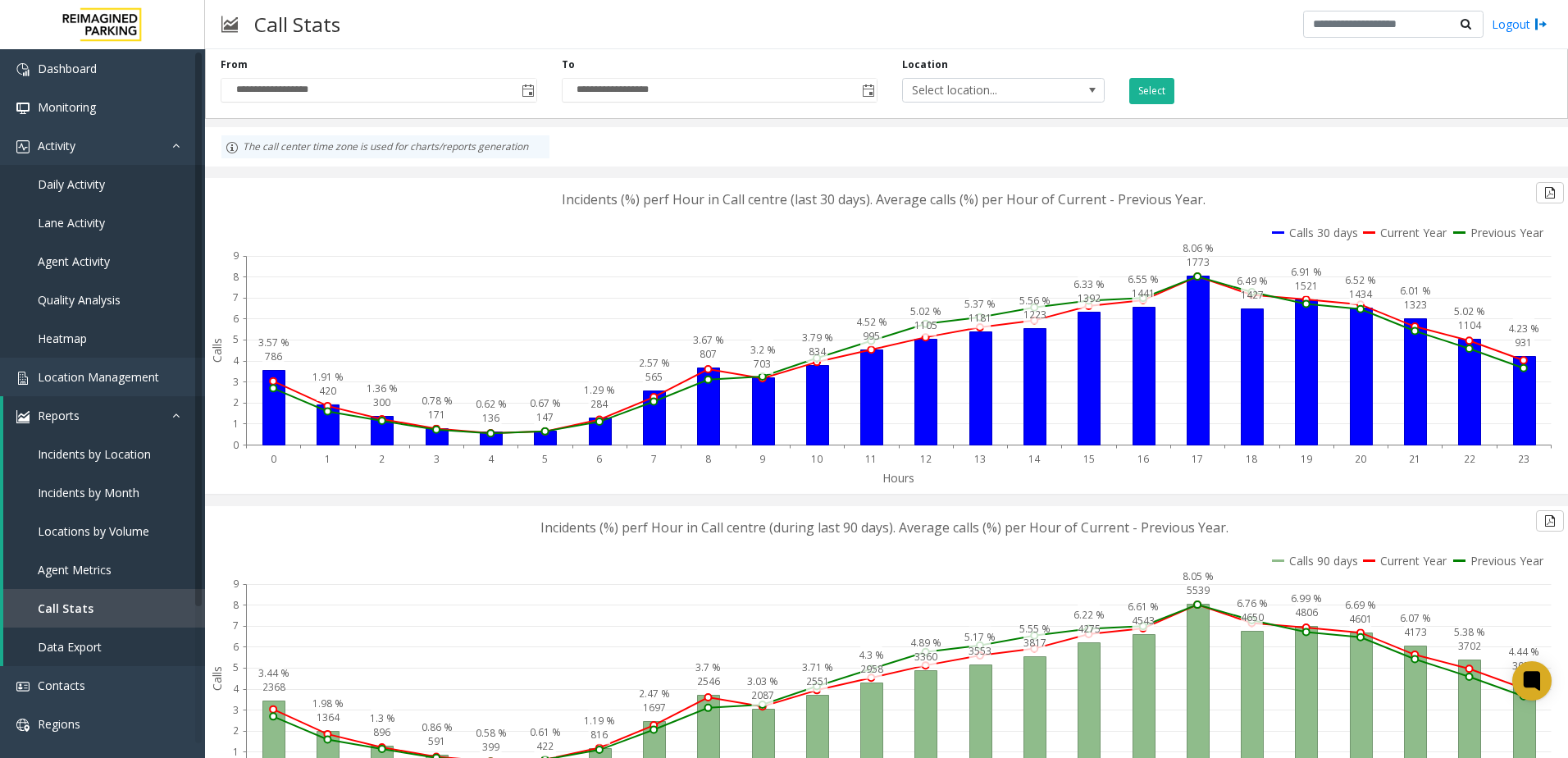
click at [969, 76] on div "Location Select location..." at bounding box center [1003, 80] width 227 height 46
click at [967, 82] on span "Select location..." at bounding box center [983, 90] width 161 height 23
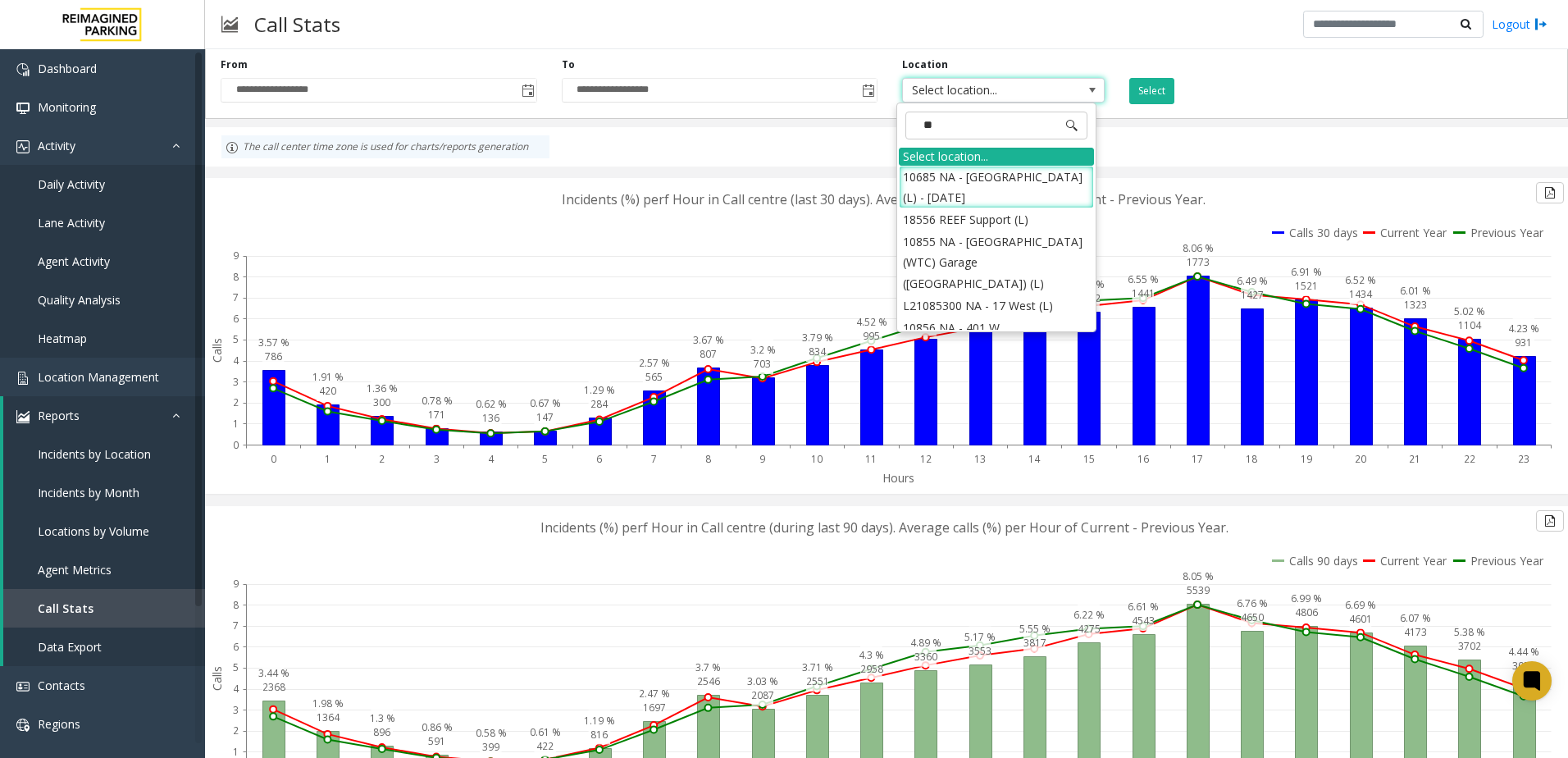
type input "***"
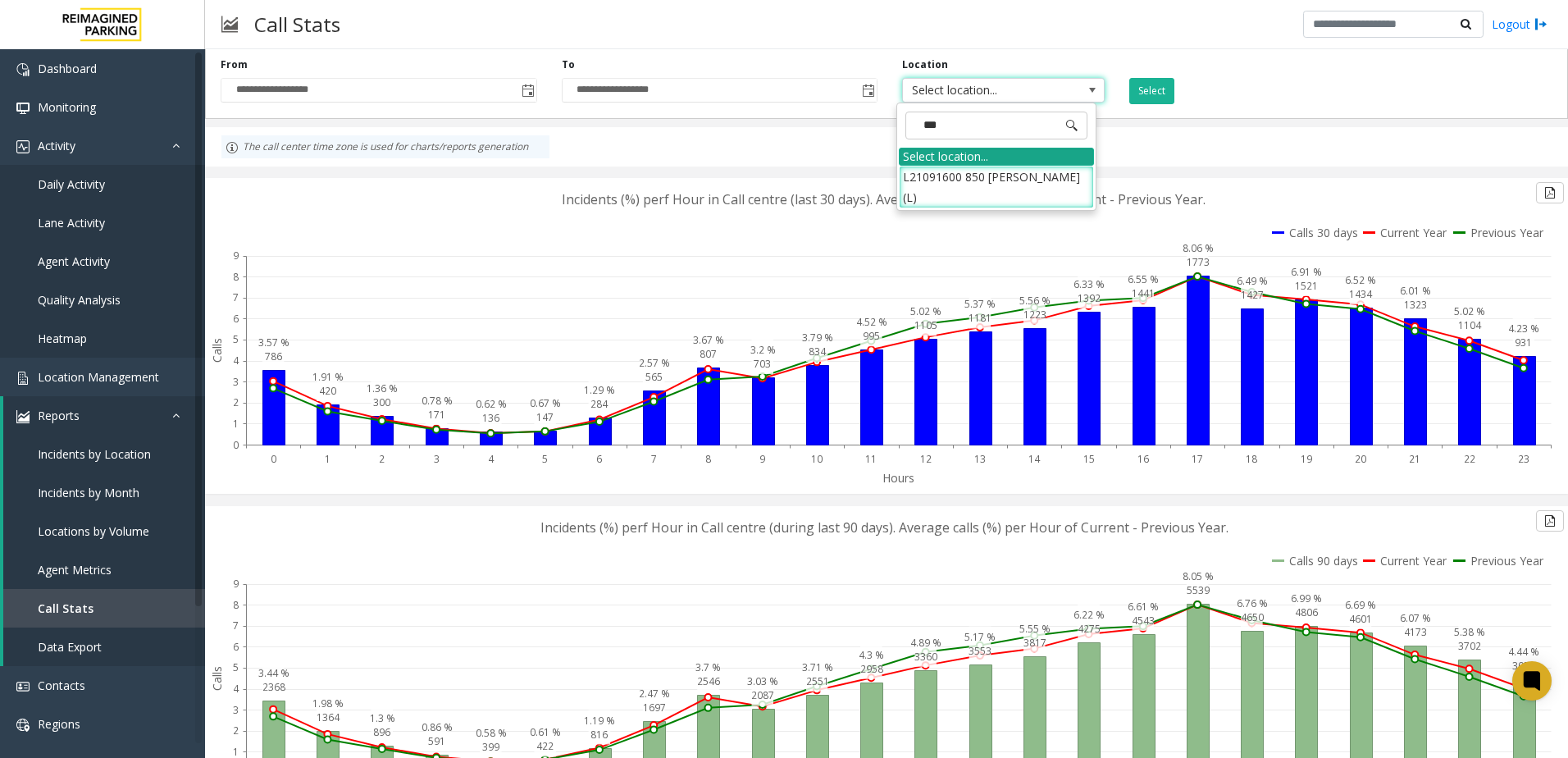
click at [1007, 157] on div "Select location..." at bounding box center [996, 157] width 196 height 18
click at [1001, 98] on span "Select location..." at bounding box center [983, 90] width 161 height 23
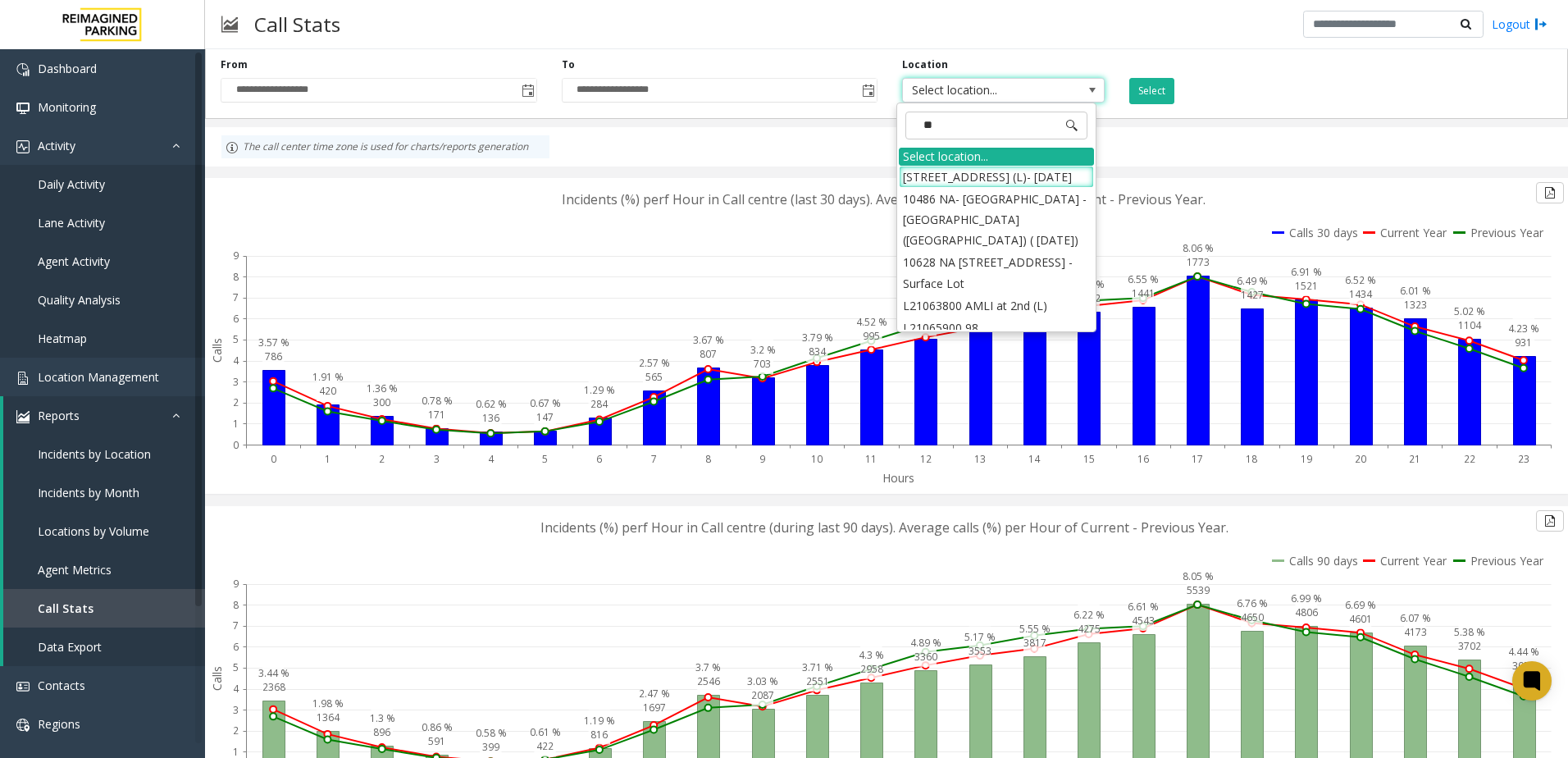
type input "***"
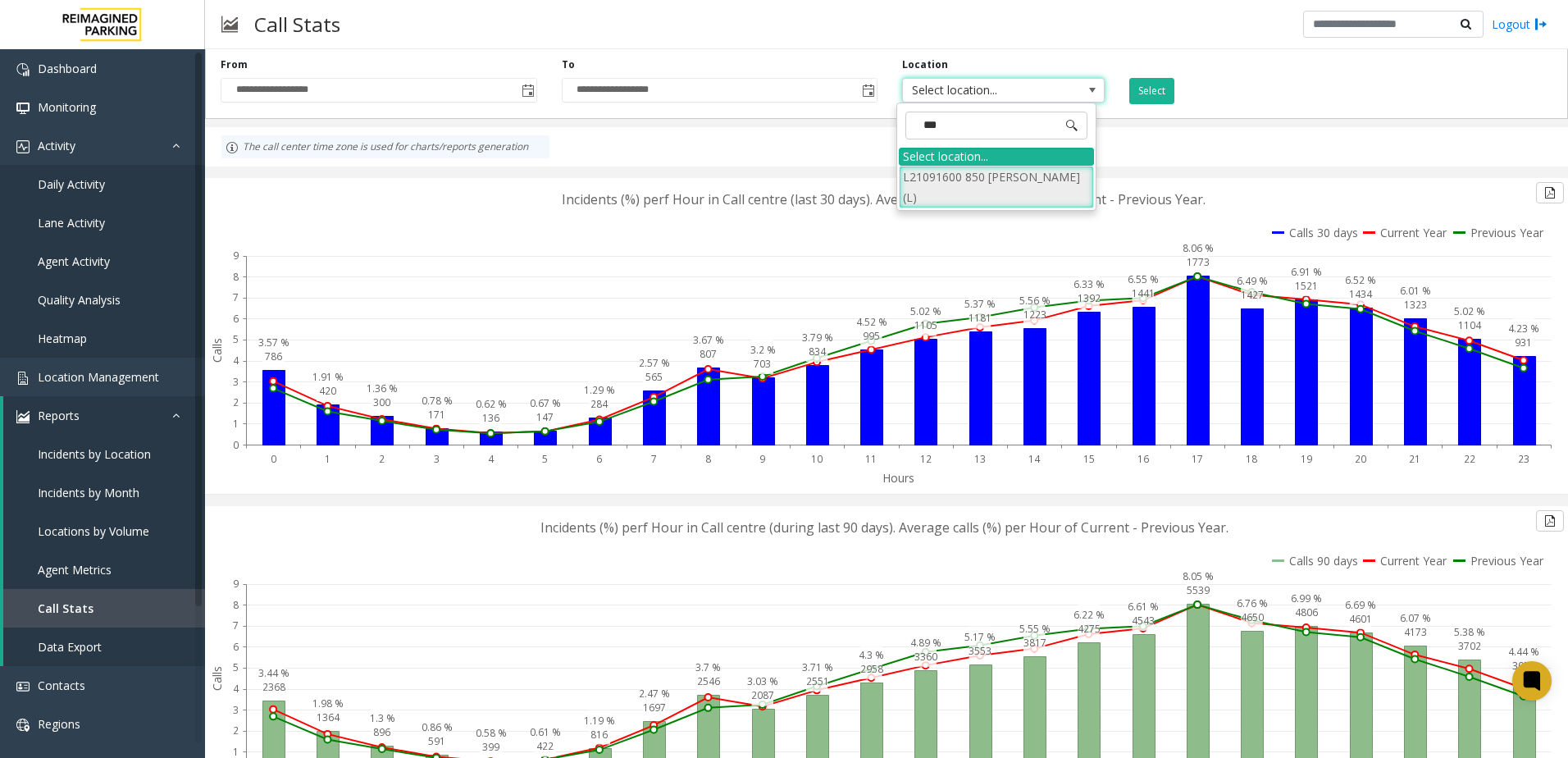
click at [1011, 167] on li "L21091600 850 [PERSON_NAME] (L)" at bounding box center [996, 187] width 196 height 43
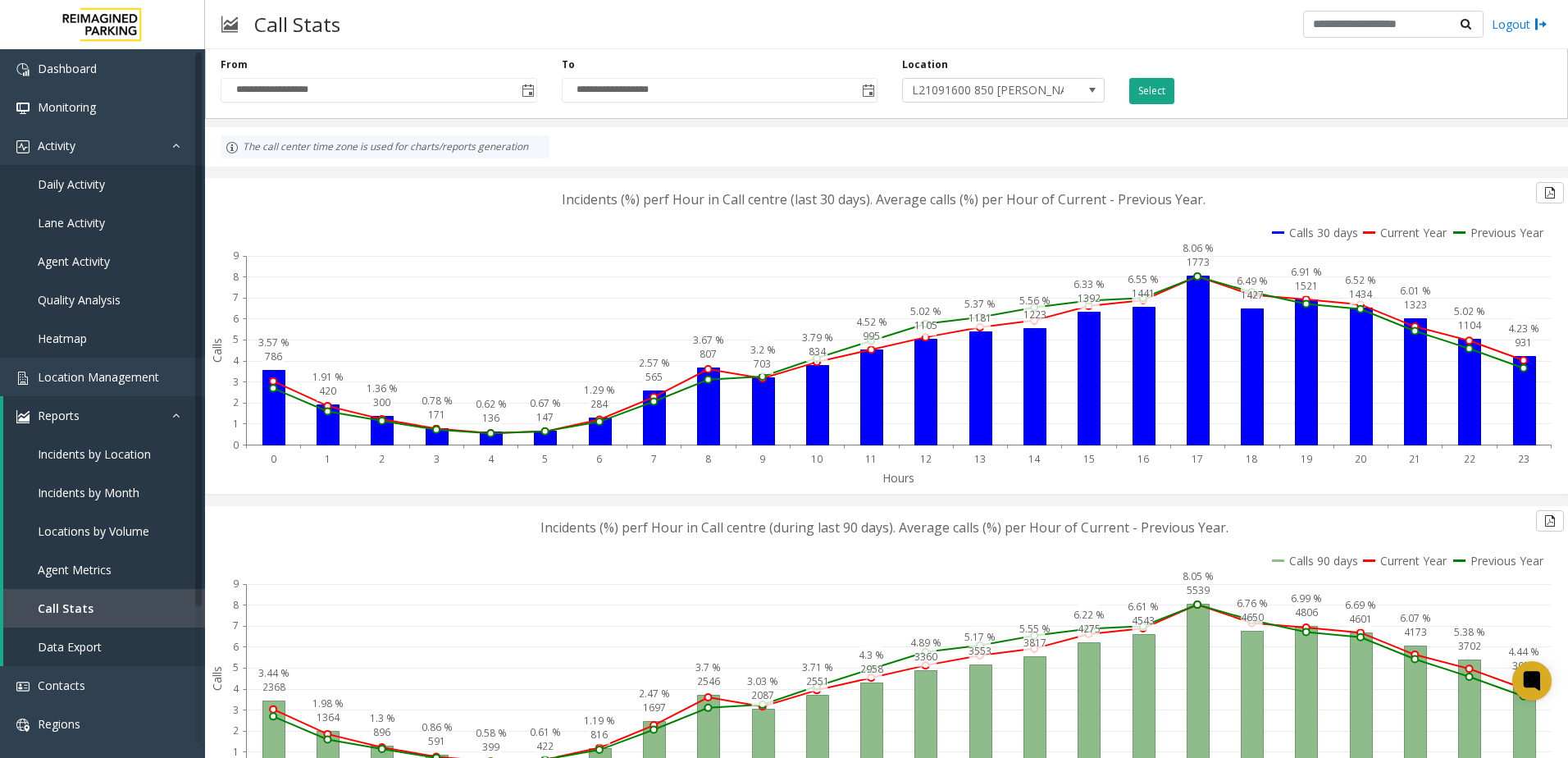
click at [1146, 93] on button "Select" at bounding box center [1152, 91] width 45 height 26
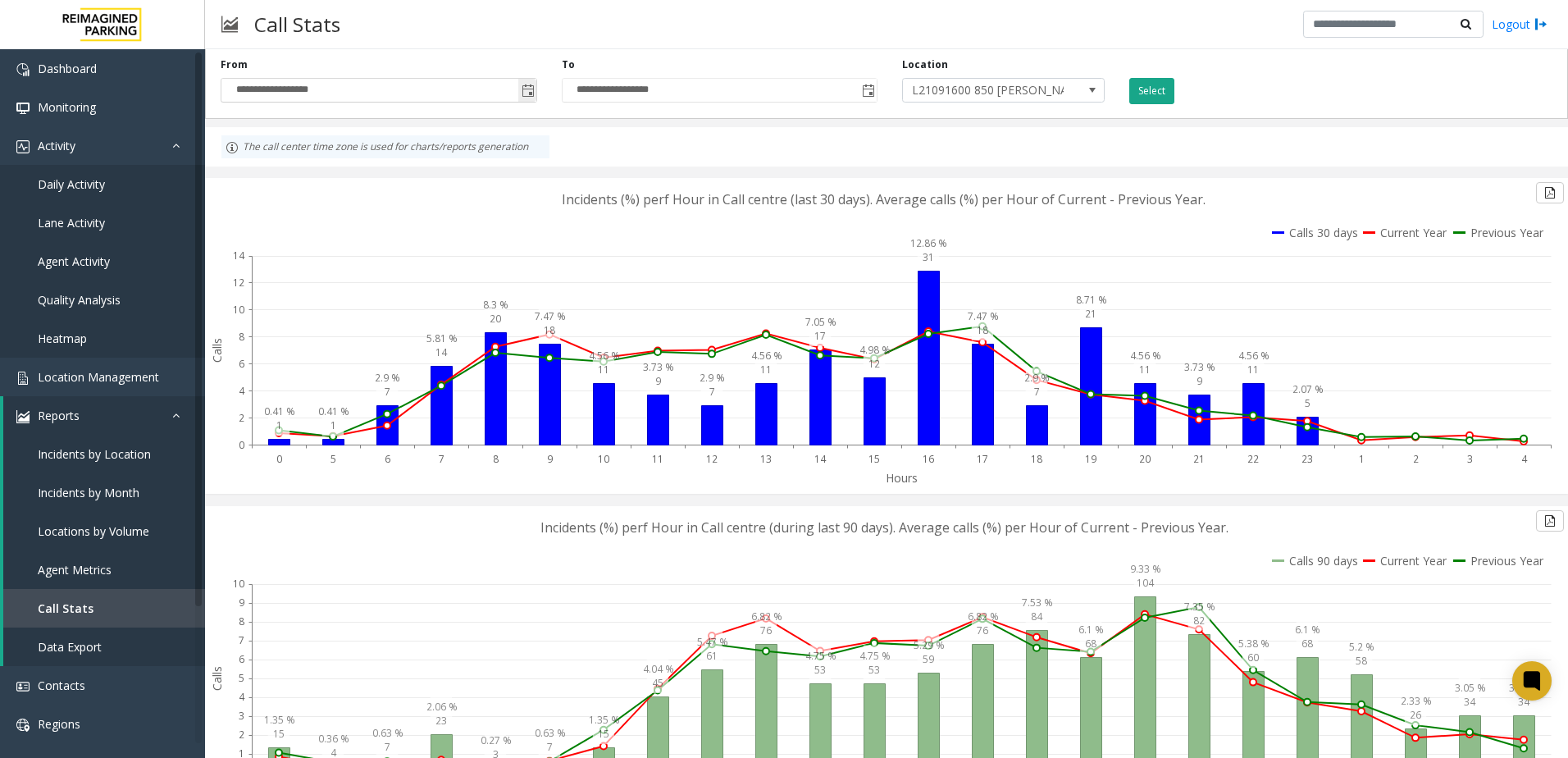
click at [525, 87] on span "Toggle popup" at bounding box center [528, 91] width 13 height 13
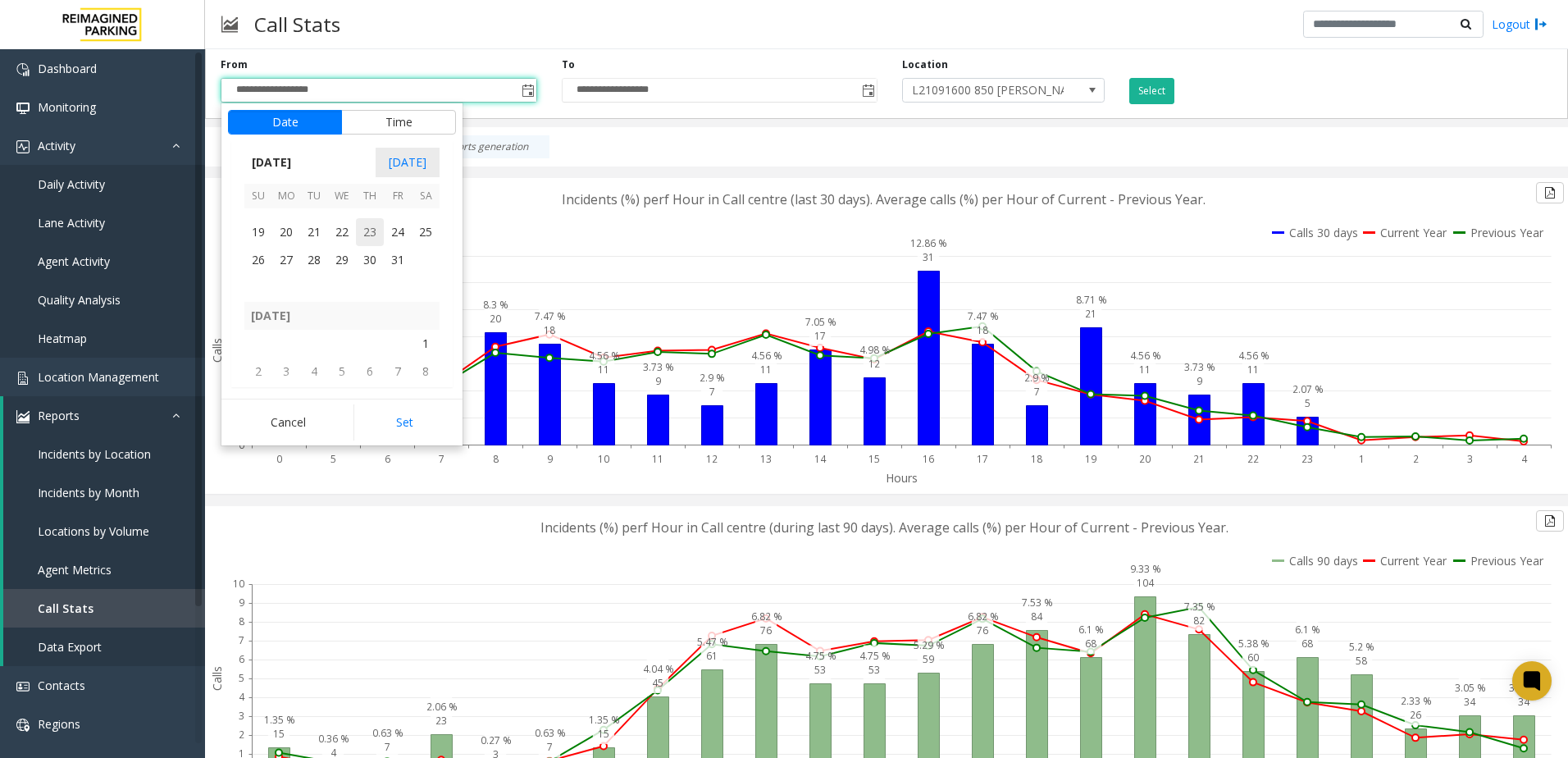
scroll to position [292942, 0]
click at [349, 248] on span "1" at bounding box center [342, 250] width 28 height 28
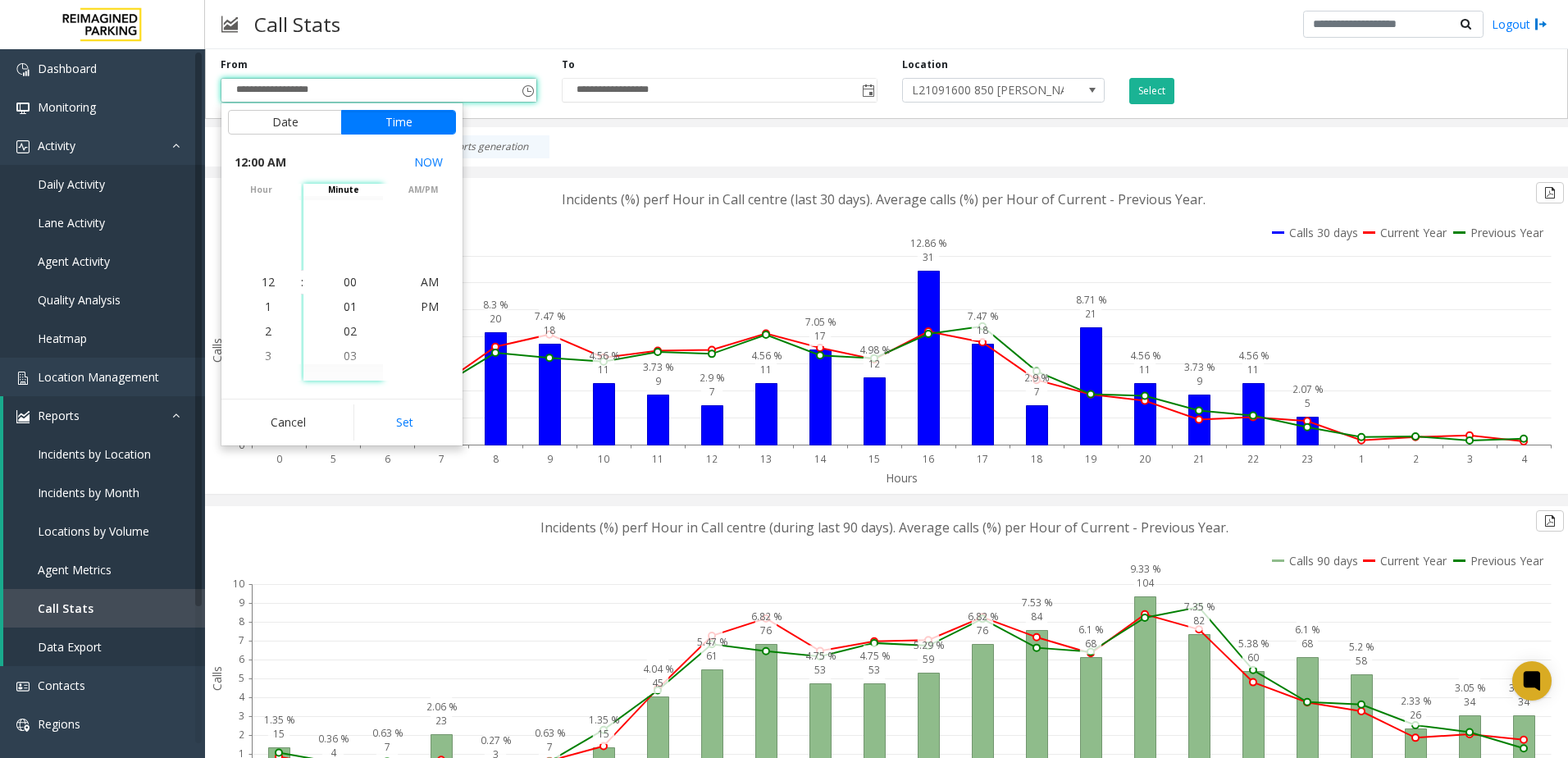
scroll to position [292969, 0]
click at [424, 414] on button "Set" at bounding box center [406, 423] width 104 height 36
type input "**********"
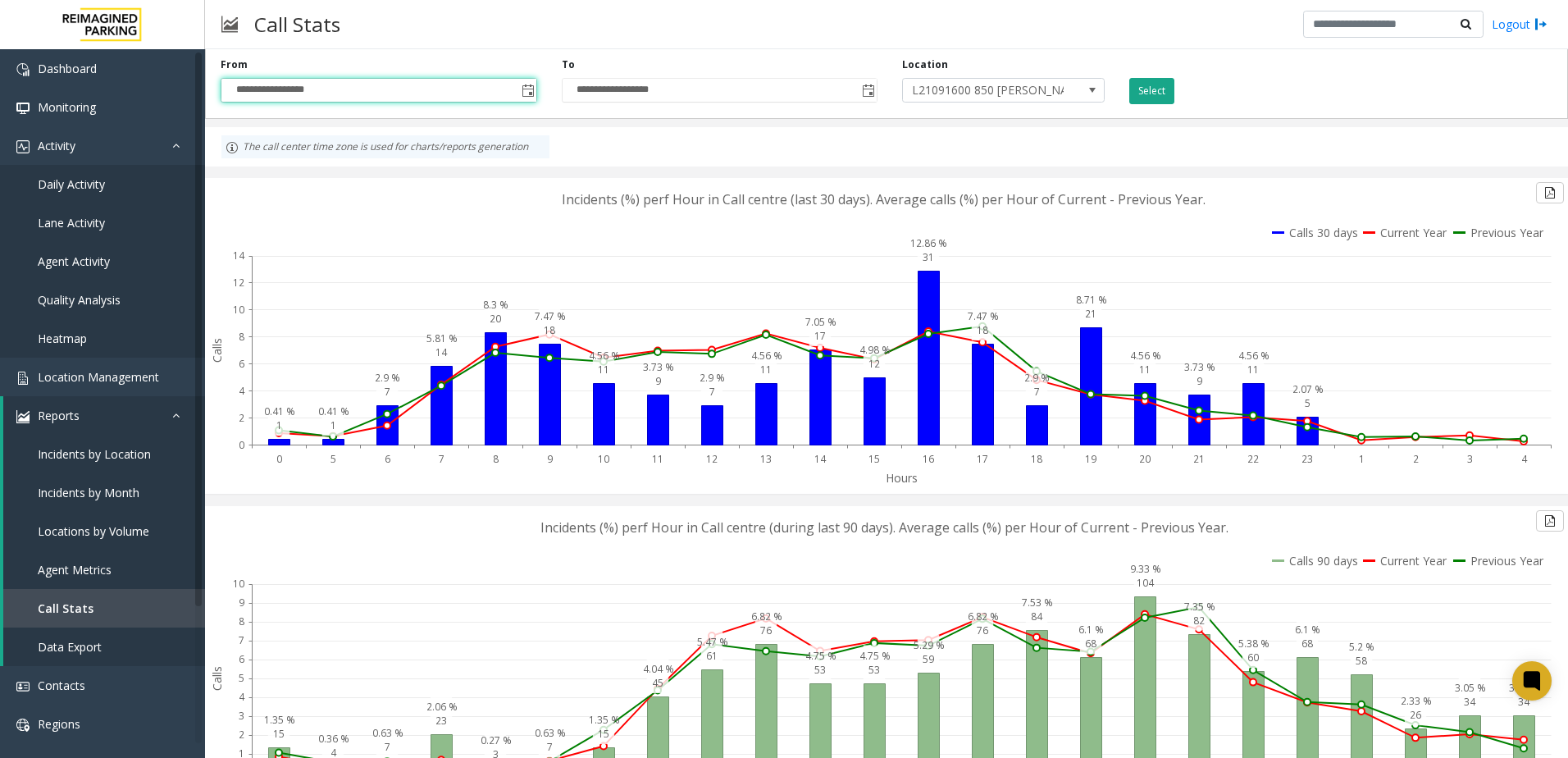
click at [1158, 96] on button "Select" at bounding box center [1152, 91] width 45 height 26
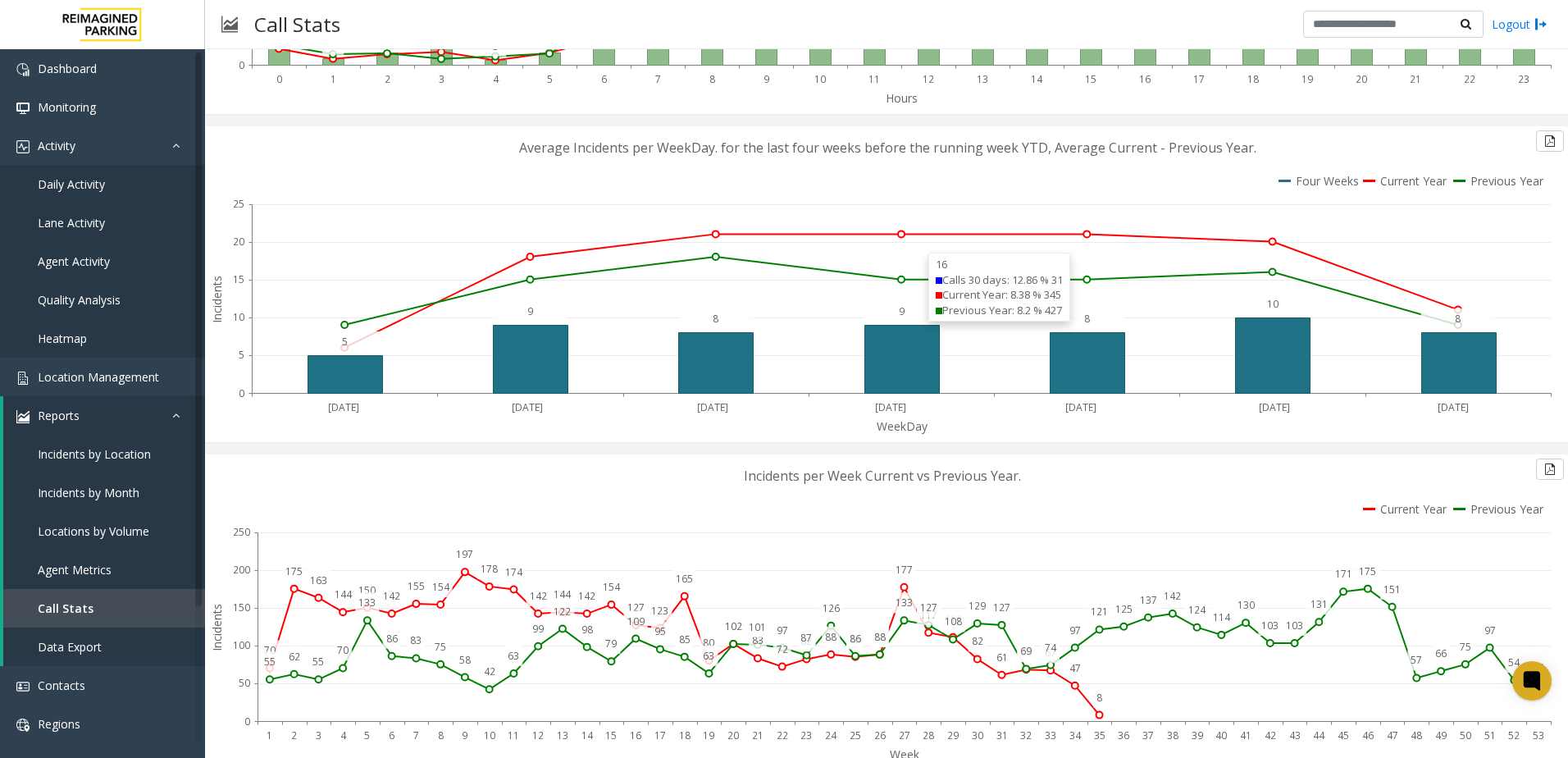
scroll to position [821, 0]
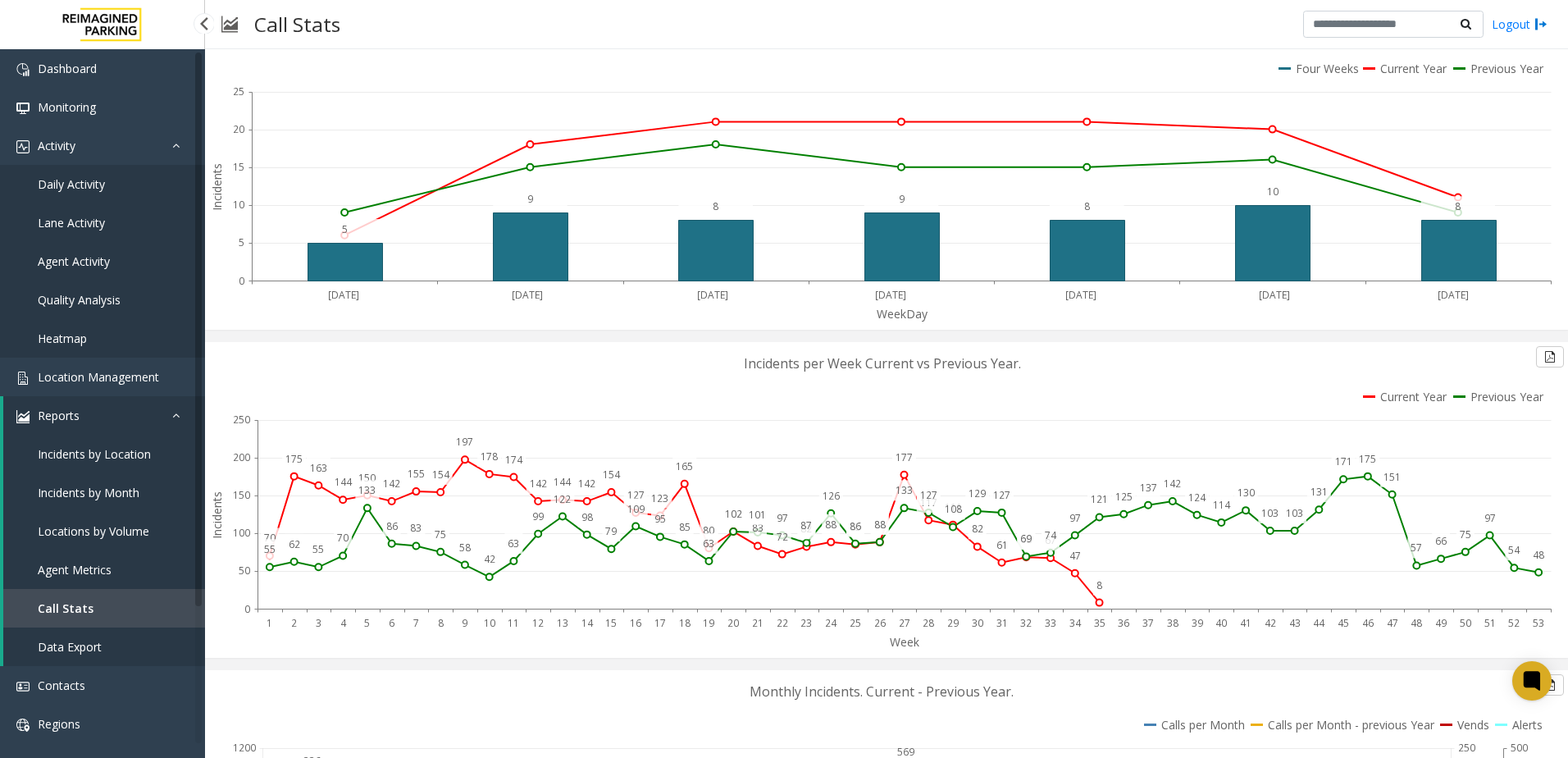
click at [130, 491] on span "Incidents by Month" at bounding box center [88, 492] width 102 height 15
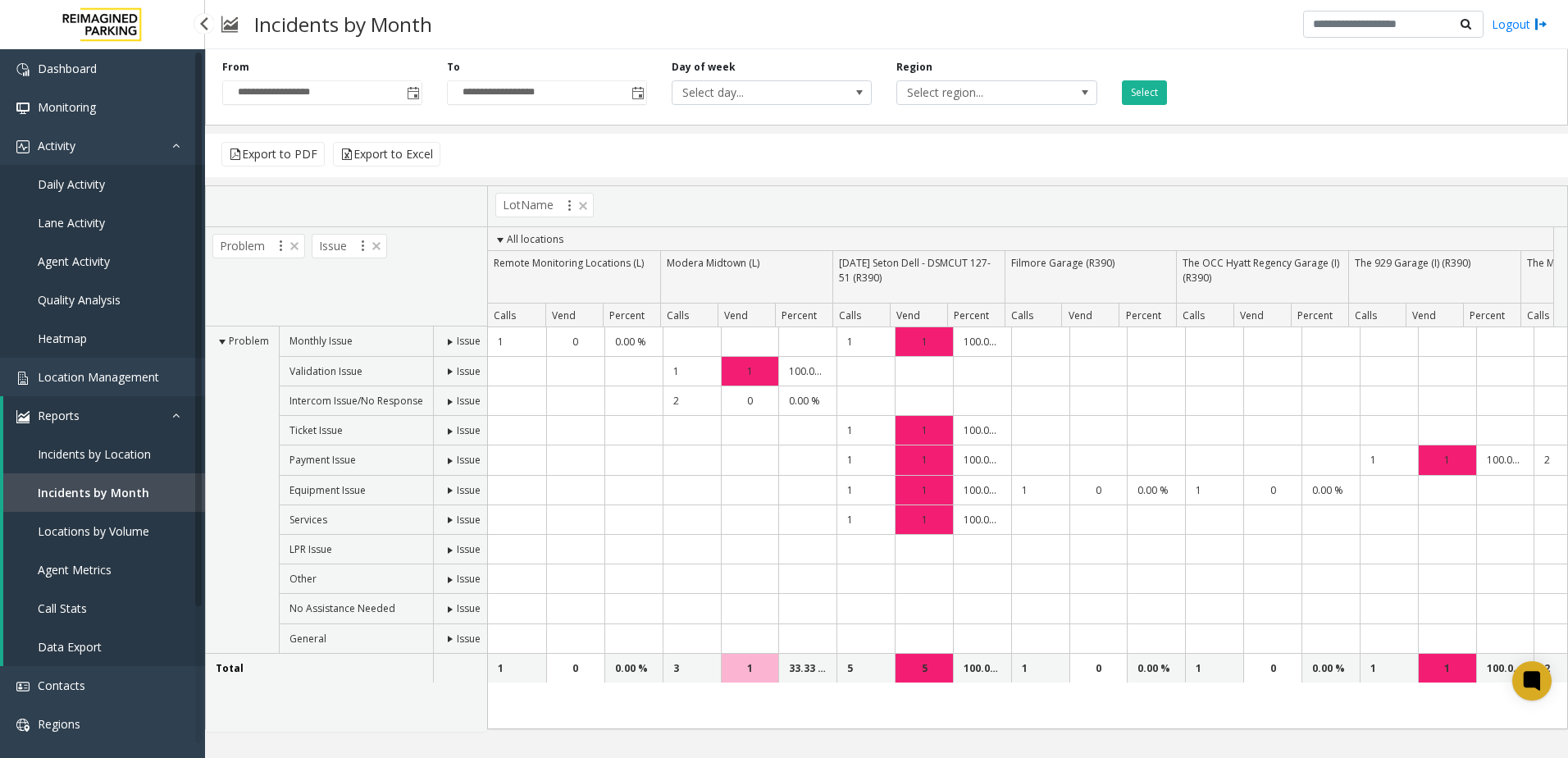
click at [116, 548] on link "Locations by Volume" at bounding box center [105, 531] width 202 height 38
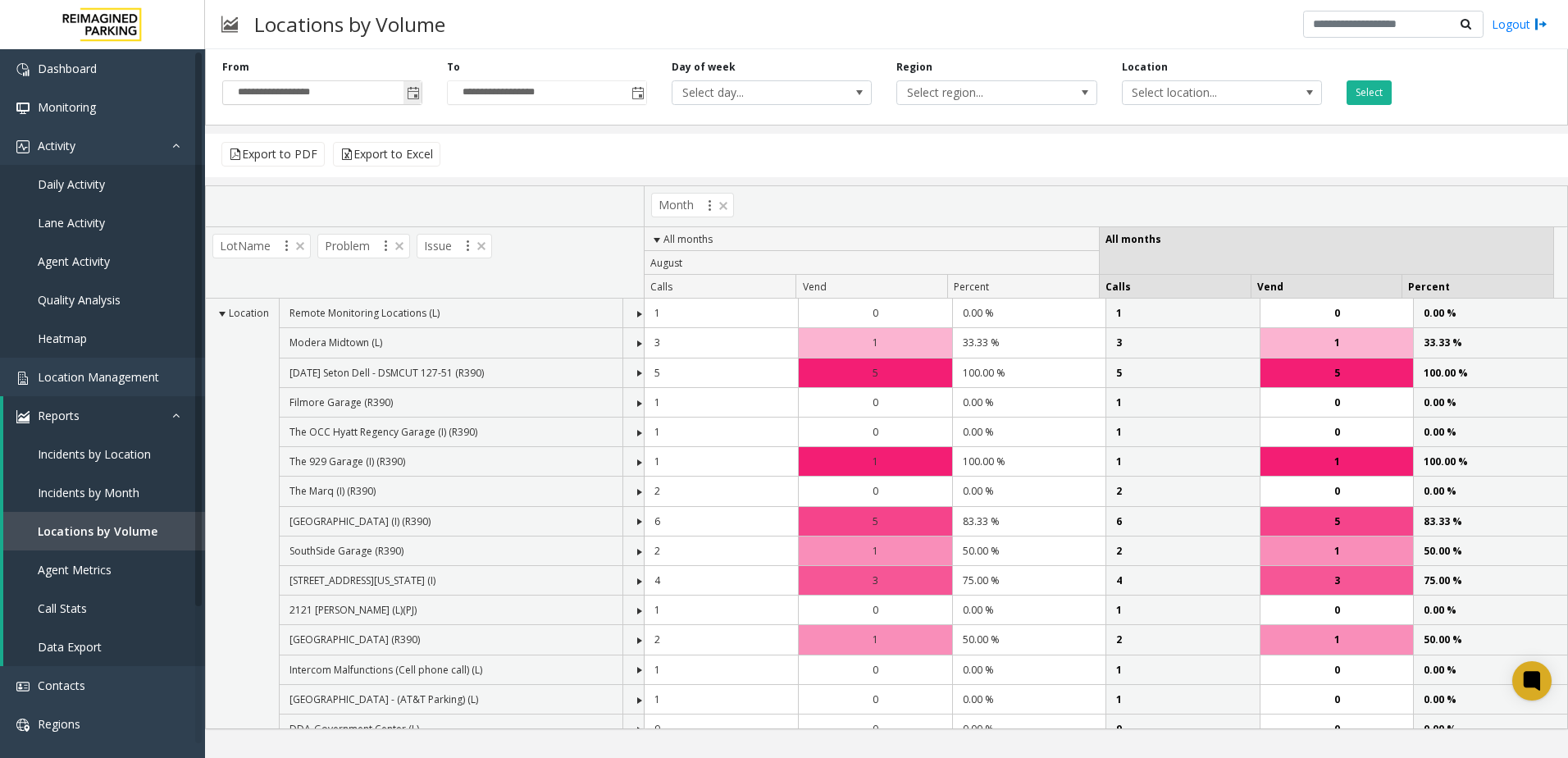
click at [415, 87] on span "Toggle popup" at bounding box center [413, 92] width 18 height 26
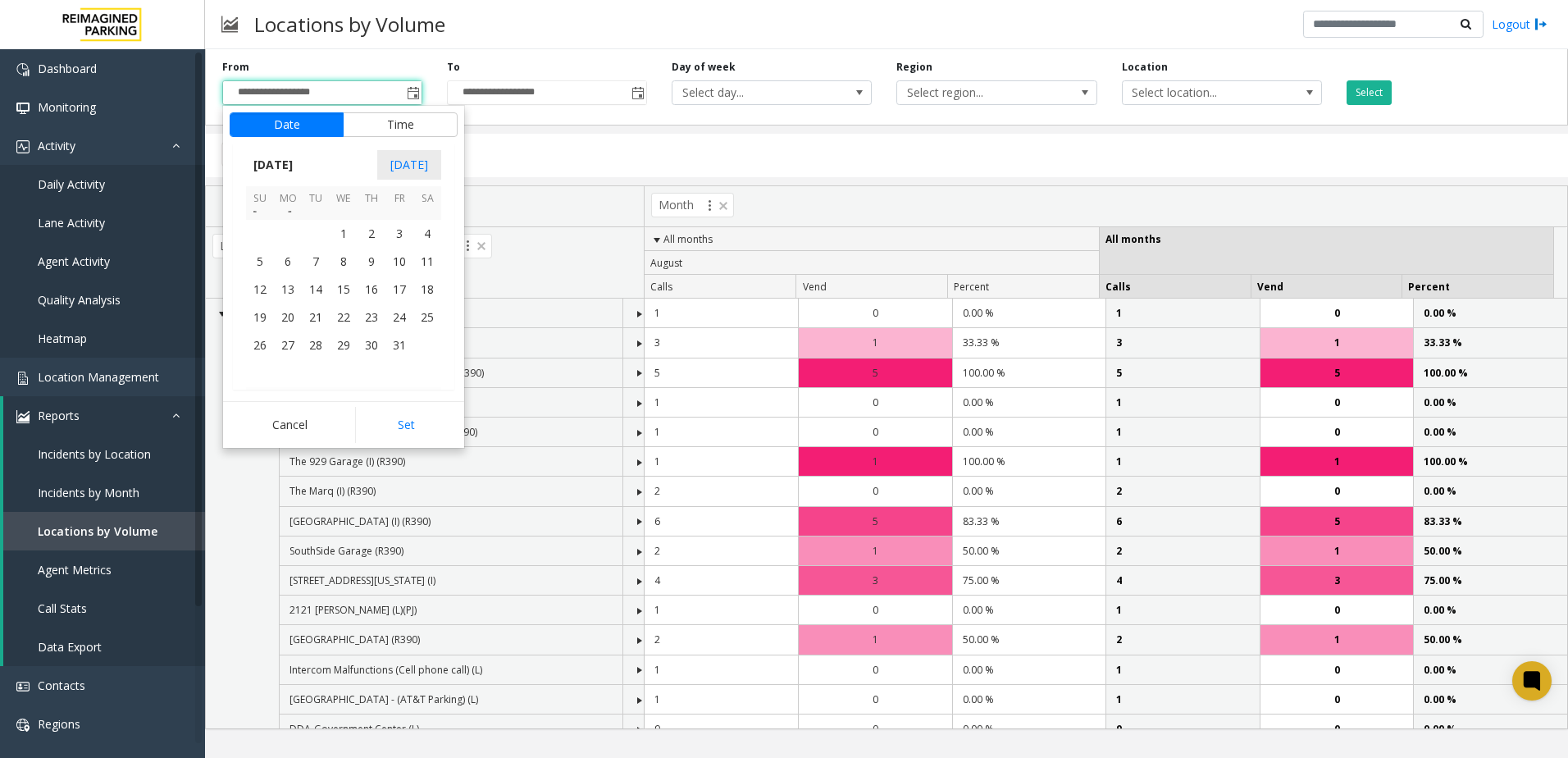
scroll to position [292942, 0]
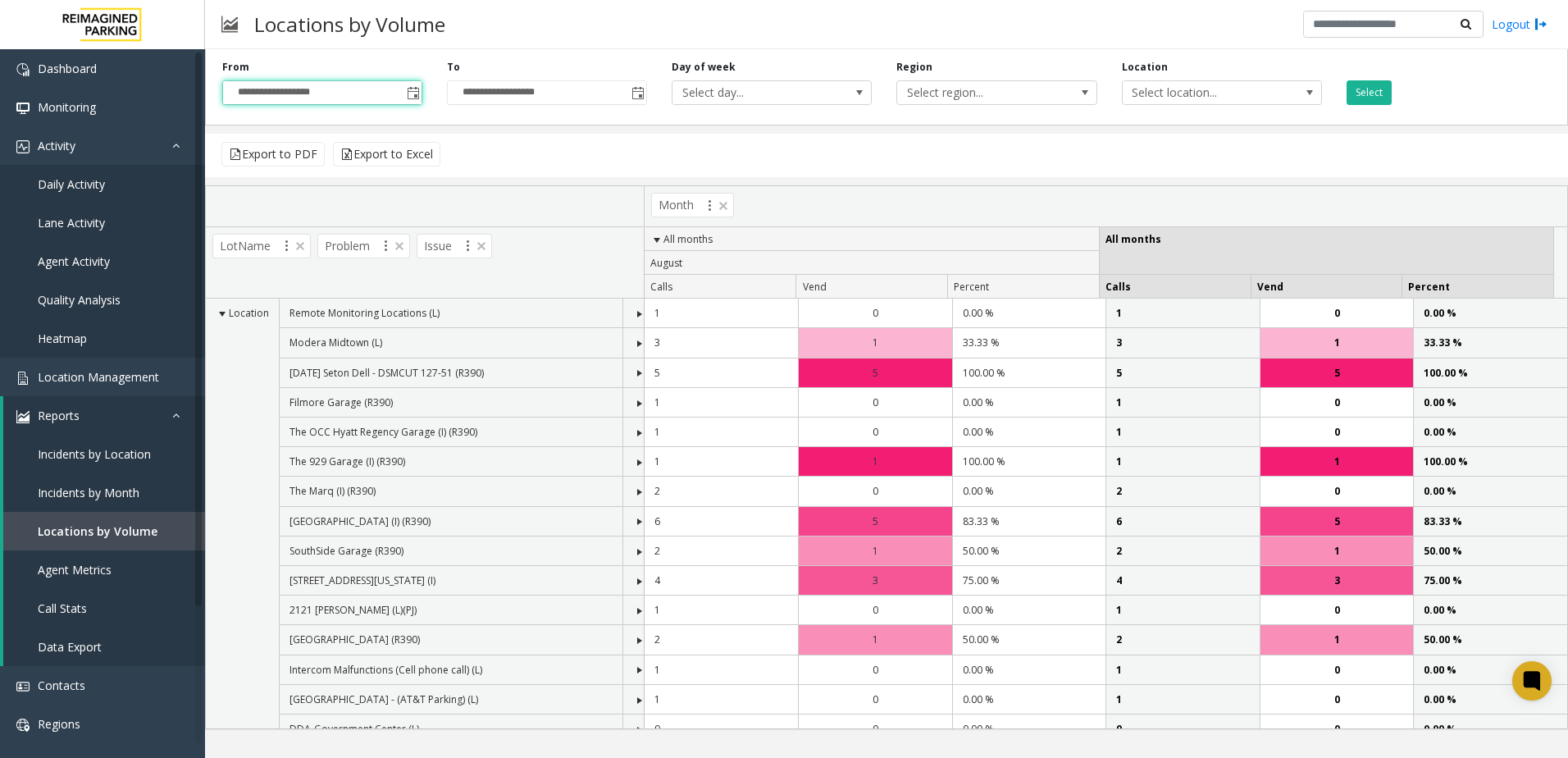
click at [1033, 148] on div "Export to PDF Export to Excel" at bounding box center [886, 156] width 1363 height 44
click at [414, 105] on span "Toggle popup" at bounding box center [413, 92] width 18 height 26
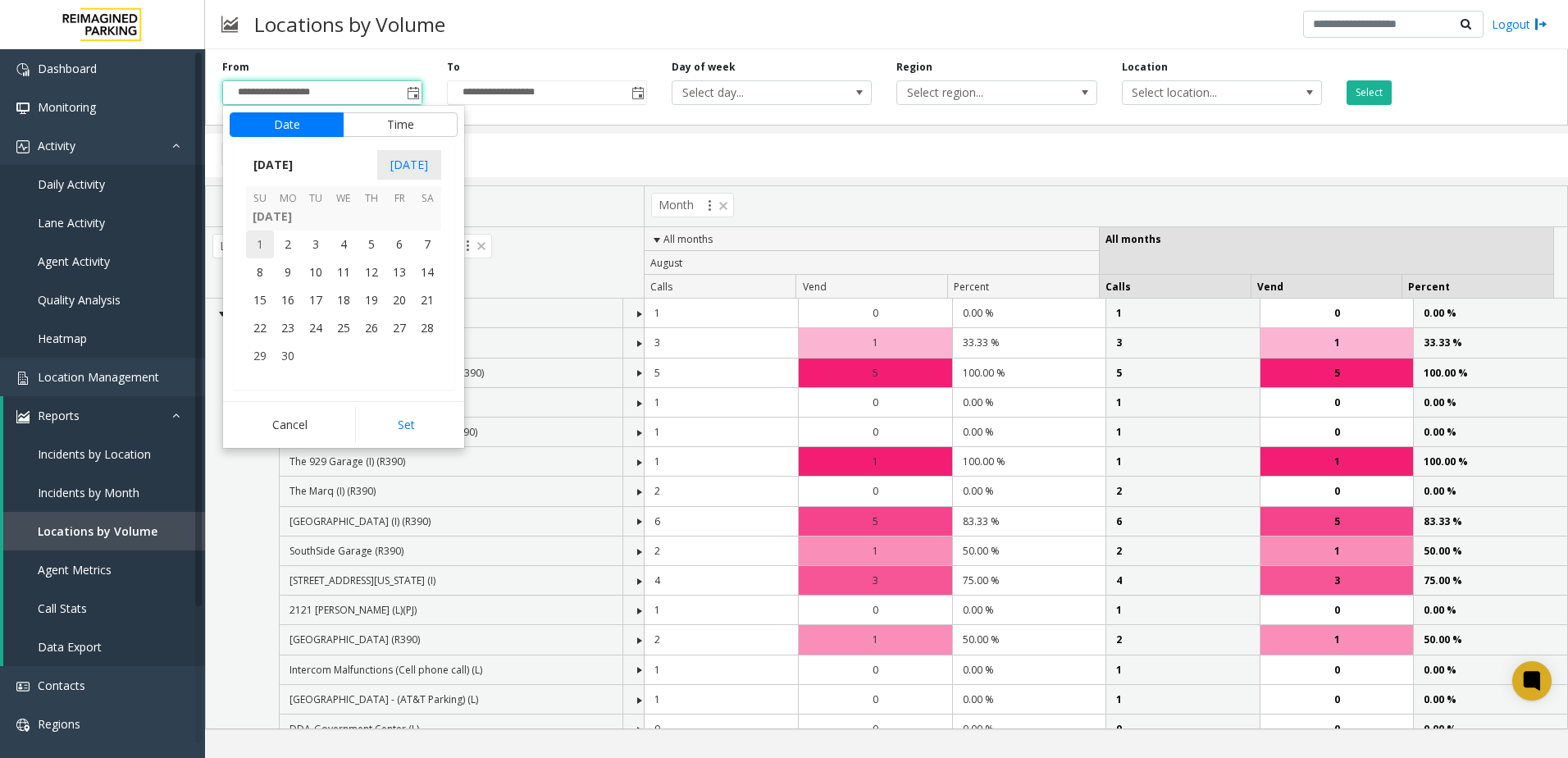
click at [264, 238] on span "1" at bounding box center [260, 244] width 28 height 28
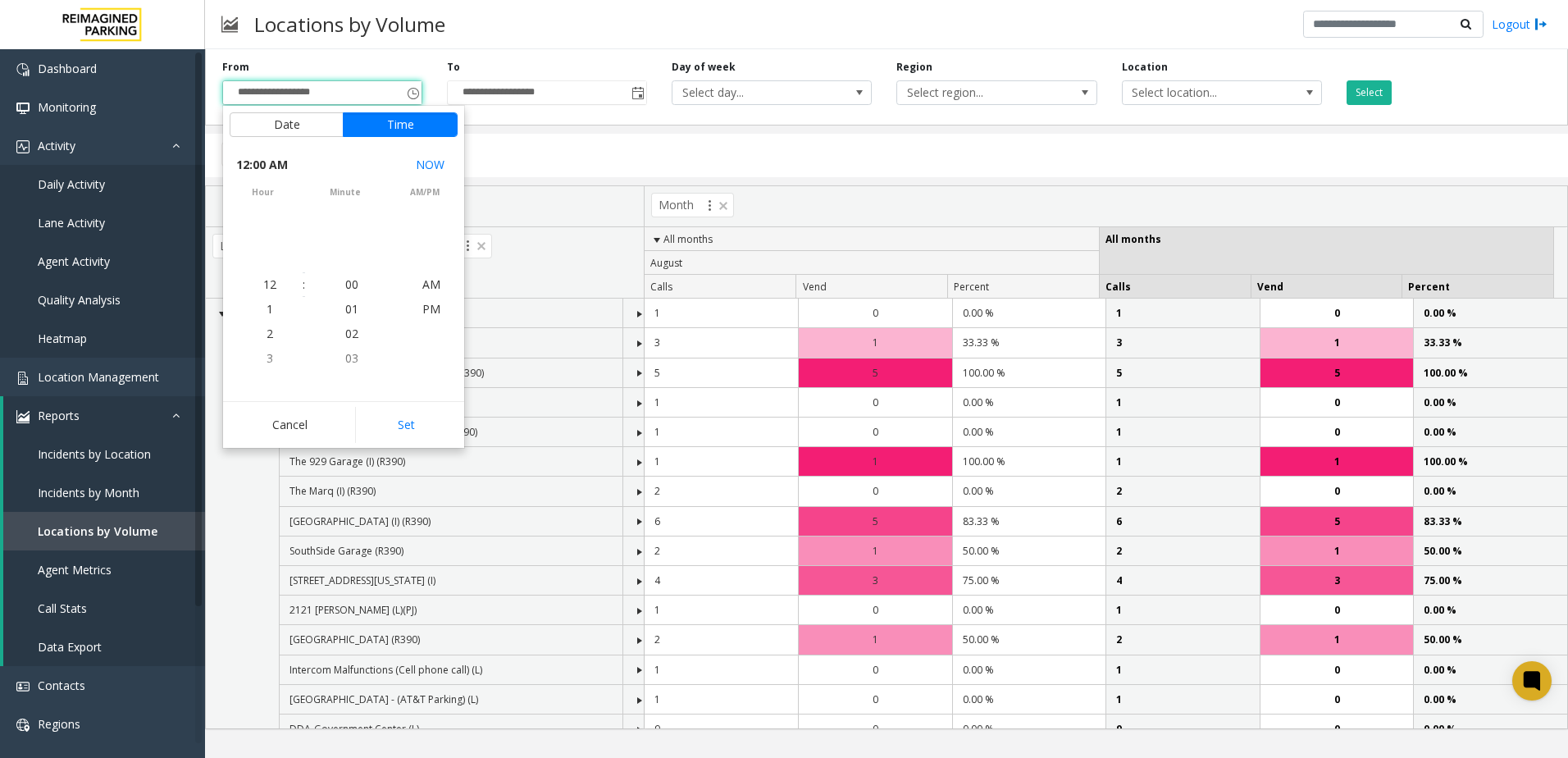
scroll to position [293946, 0]
click at [414, 424] on button "Set" at bounding box center [407, 425] width 104 height 36
type input "**********"
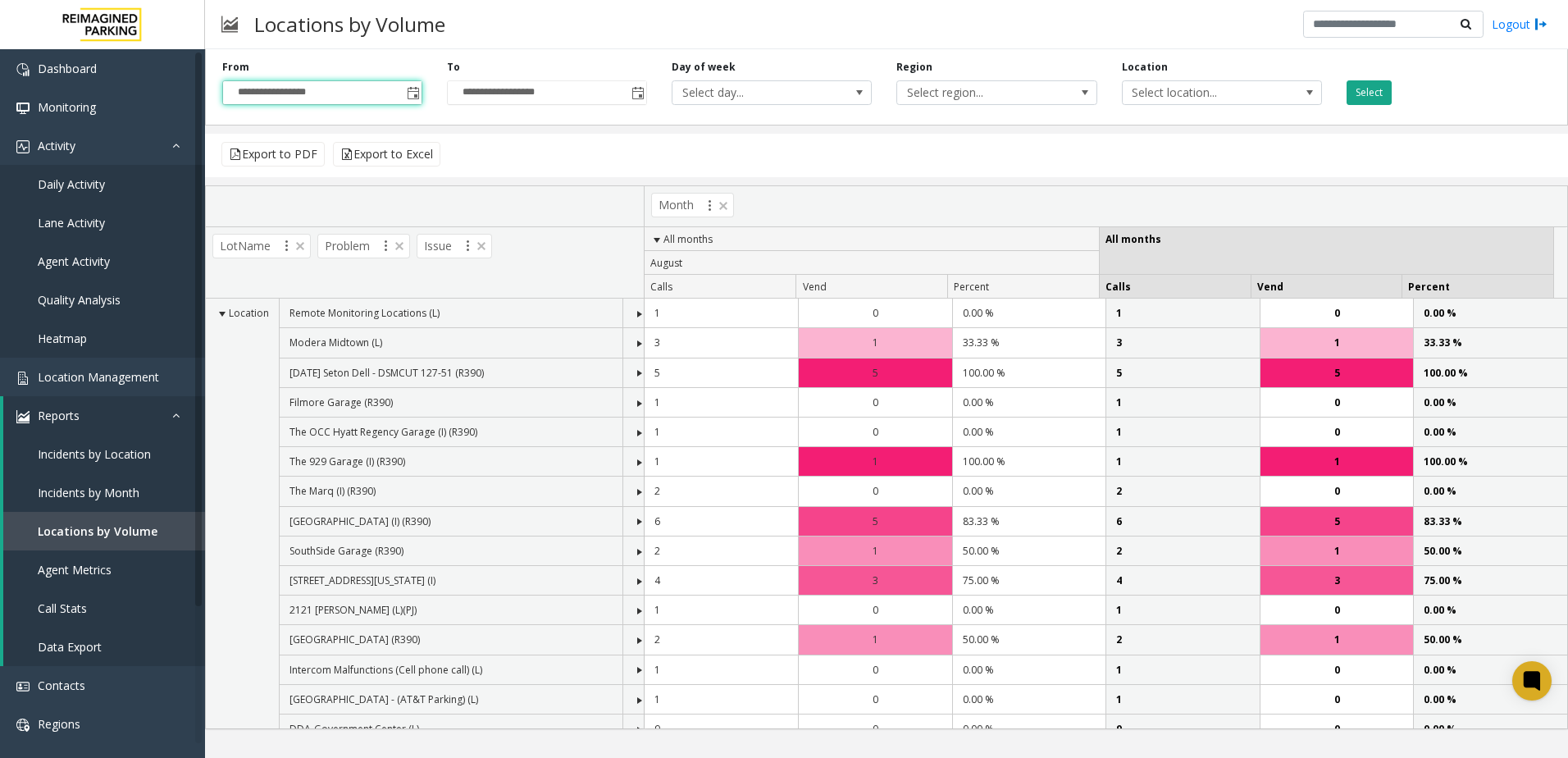
click at [1370, 80] on button "Select" at bounding box center [1370, 92] width 45 height 25
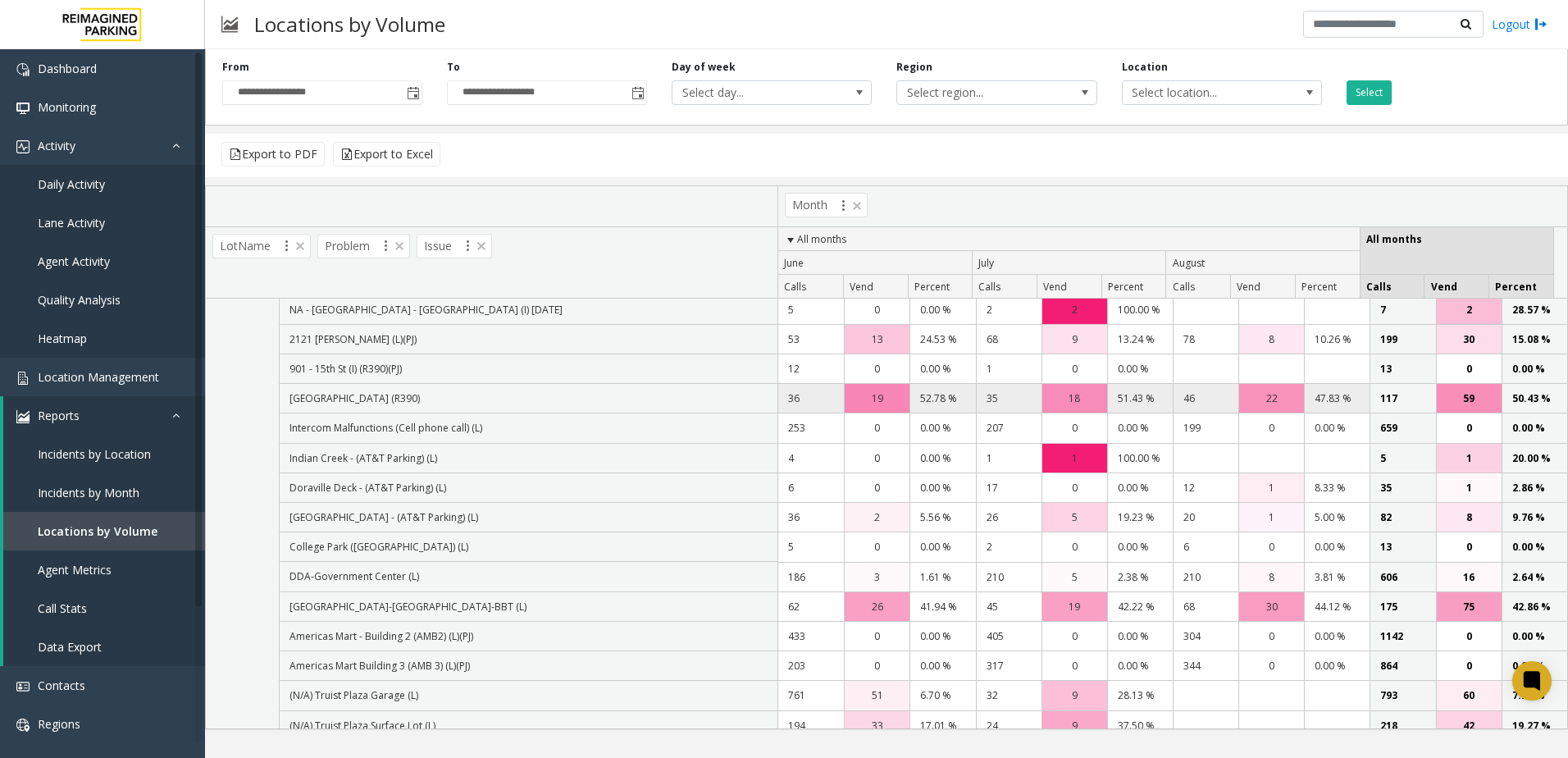
scroll to position [641, 0]
